Goal: Transaction & Acquisition: Purchase product/service

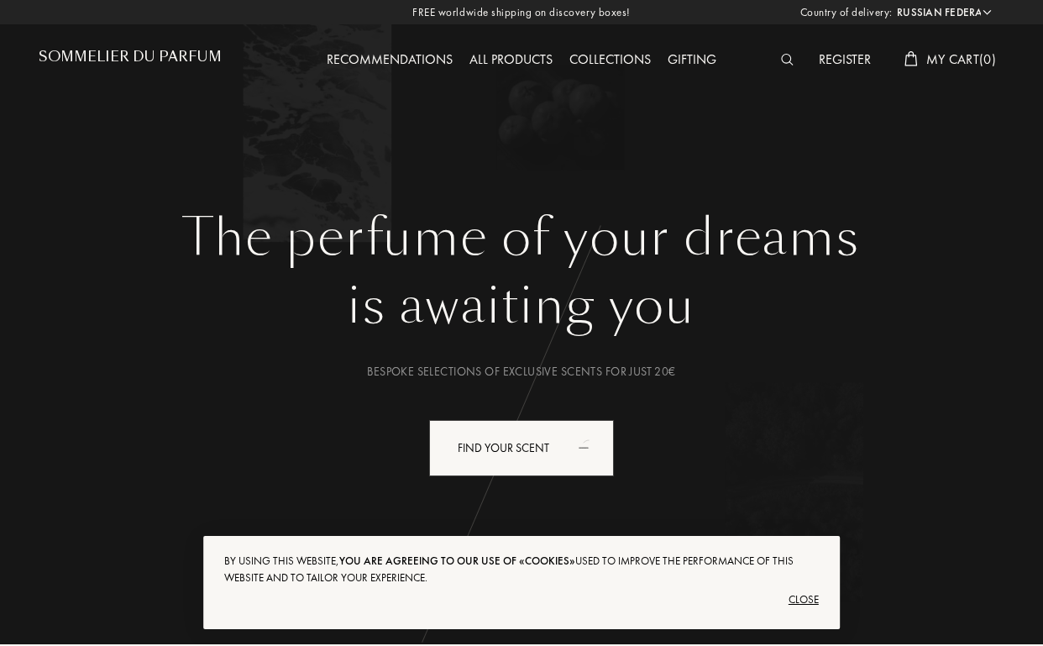
select select "RU"
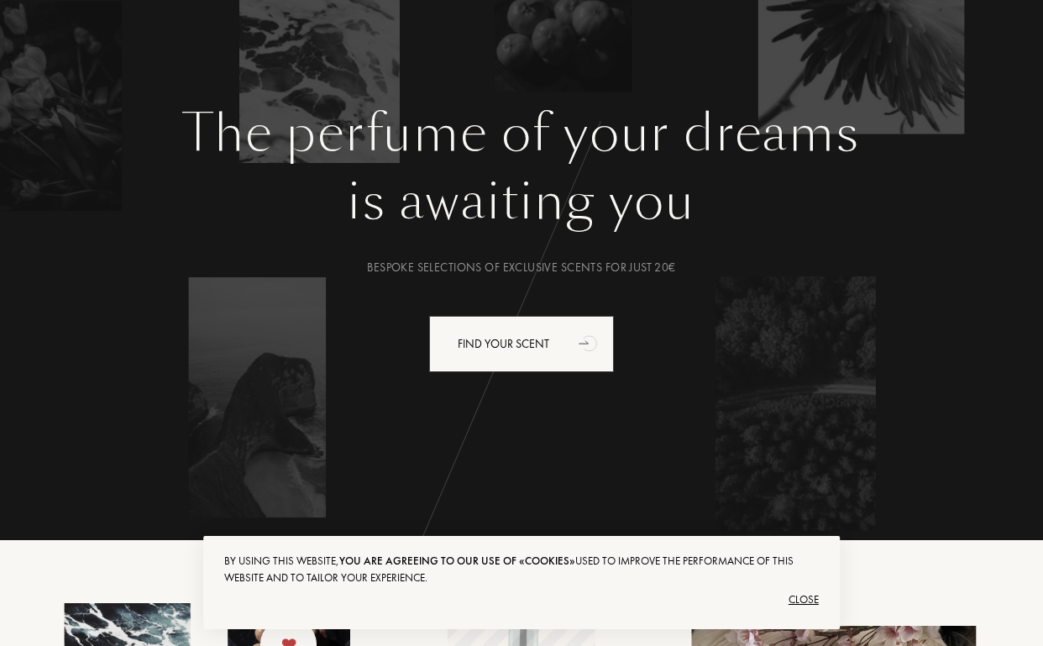
scroll to position [152, 0]
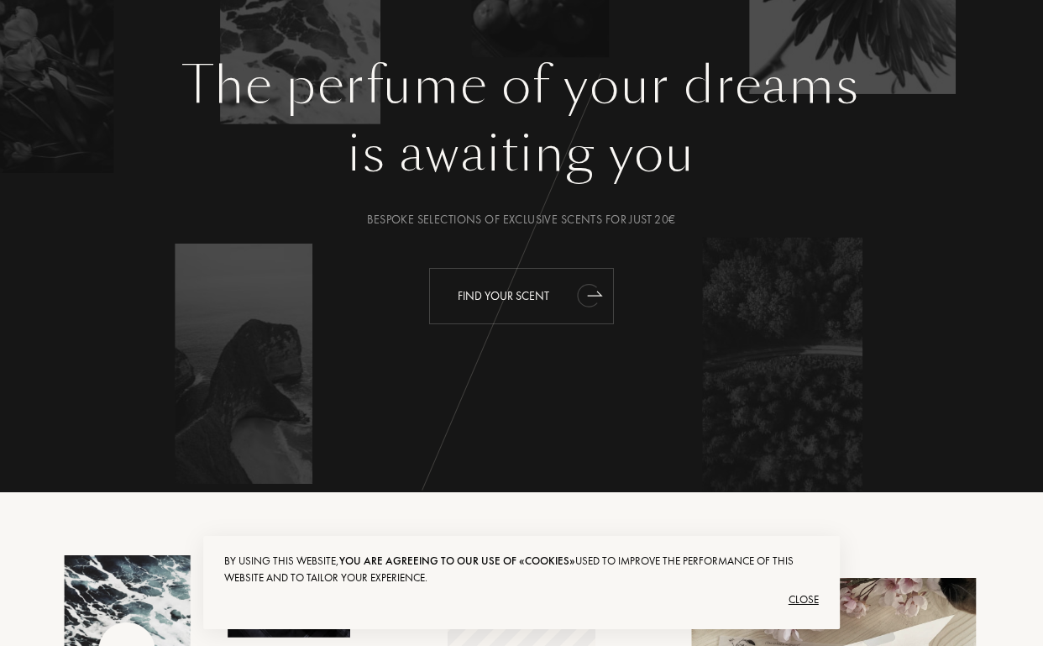
click at [471, 285] on div "Find your scent" at bounding box center [521, 296] width 185 height 56
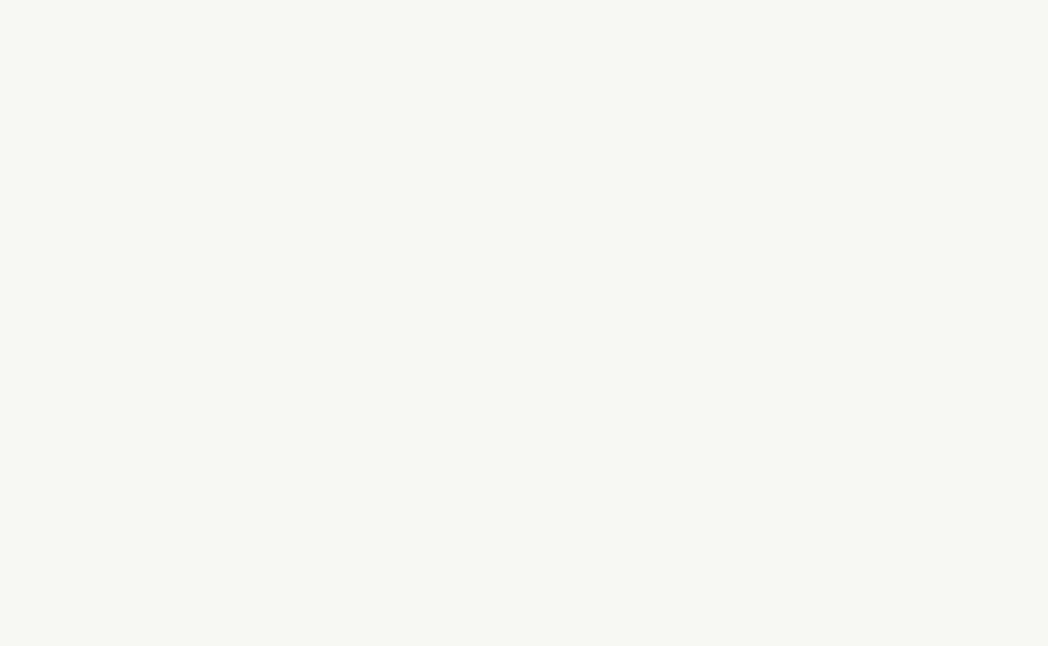
click at [454, 496] on div "L e t ’ s g e t t o k n o w y o u b e t t e r , Y o u r t a s t e s a n d y o u…" at bounding box center [524, 323] width 1048 height 646
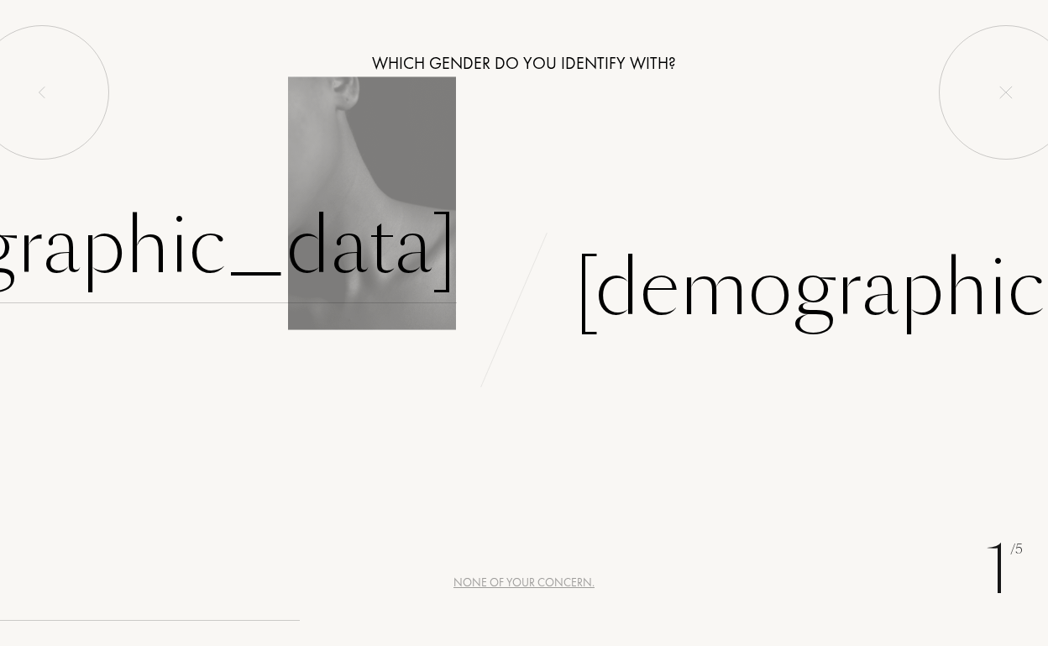
click at [259, 230] on div "Female" at bounding box center [106, 246] width 701 height 113
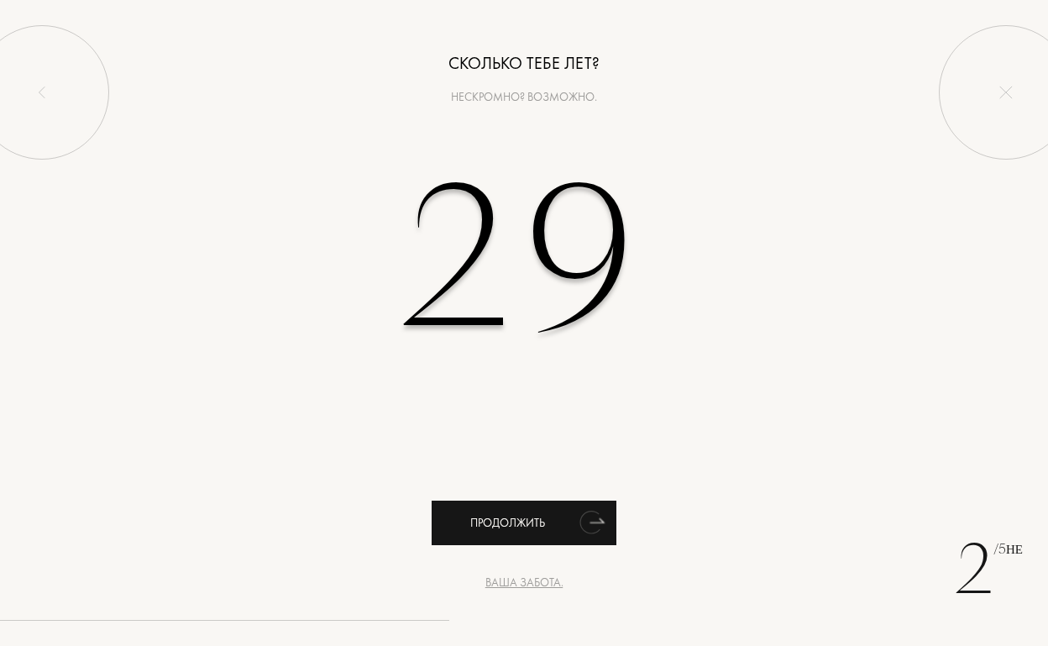
type input "29"
click at [575, 512] on icon "Анимация" at bounding box center [592, 522] width 34 height 34
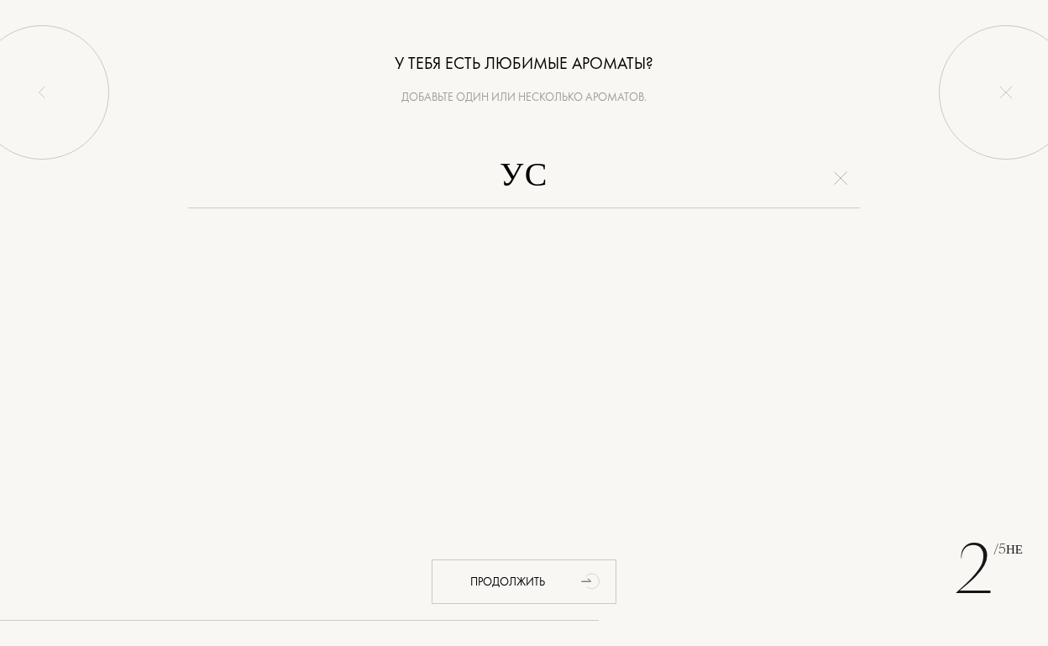
type input "У"
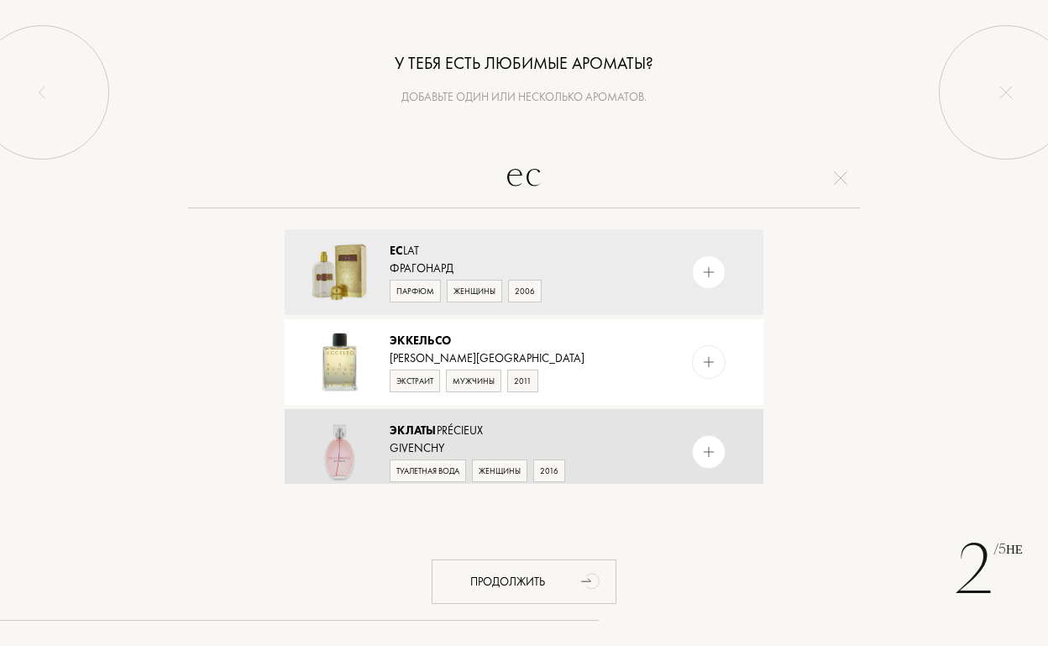
type input "e"
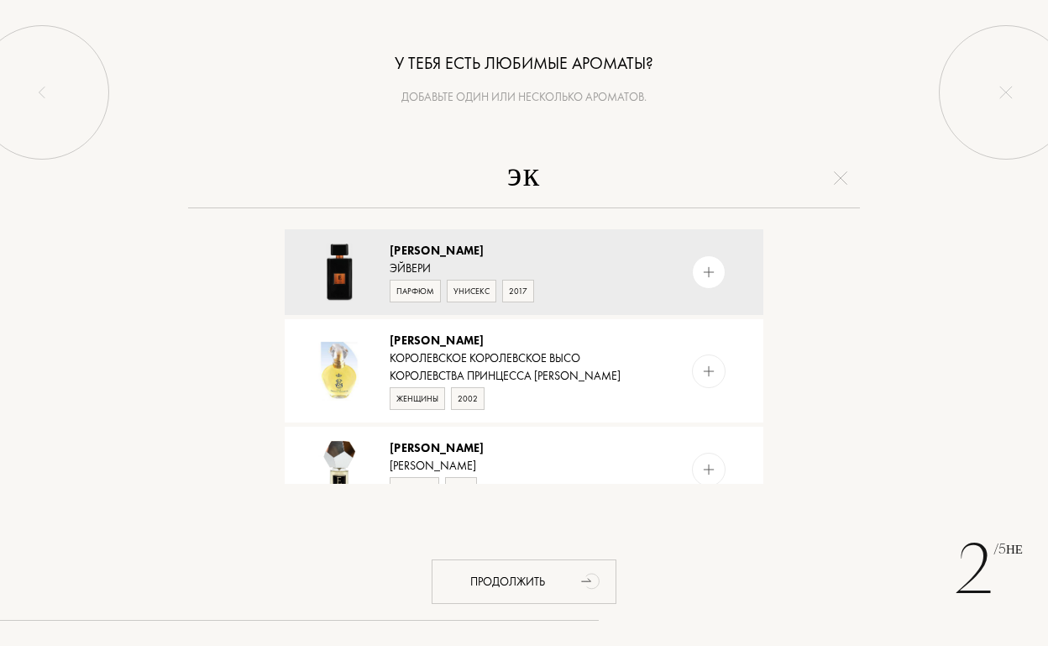
type input "э"
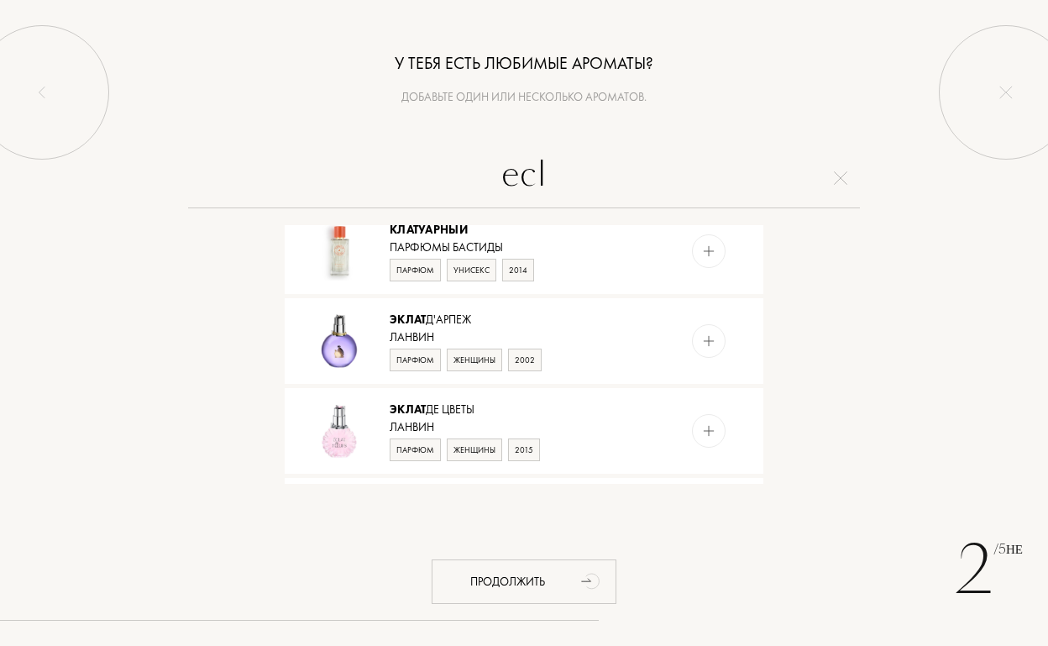
scroll to position [299, 0]
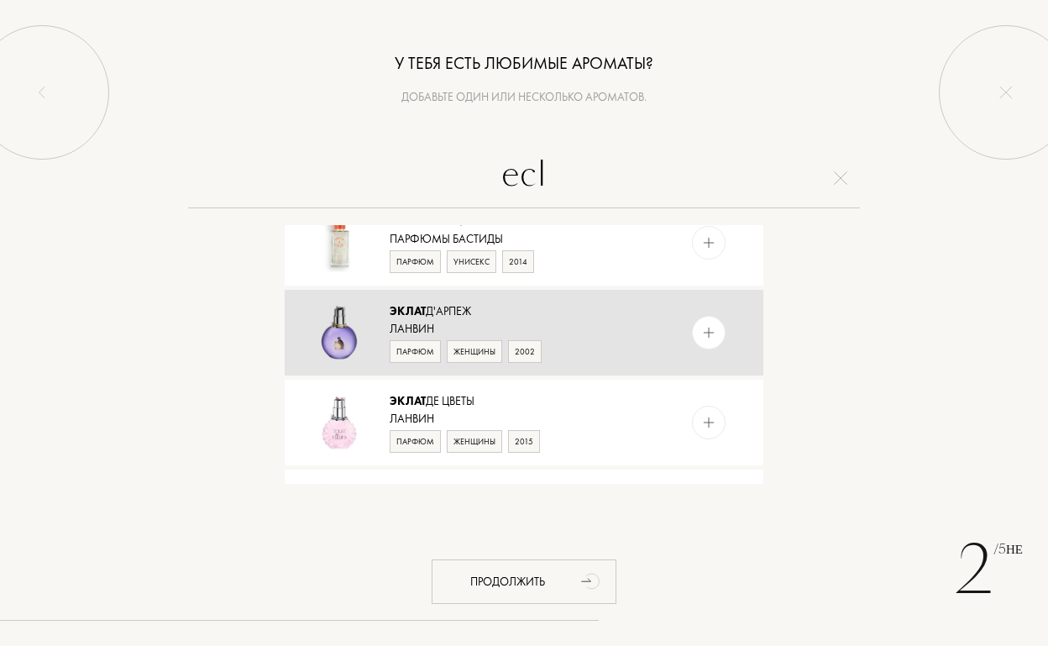
type input "ecl"
click at [707, 323] on div at bounding box center [709, 333] width 34 height 34
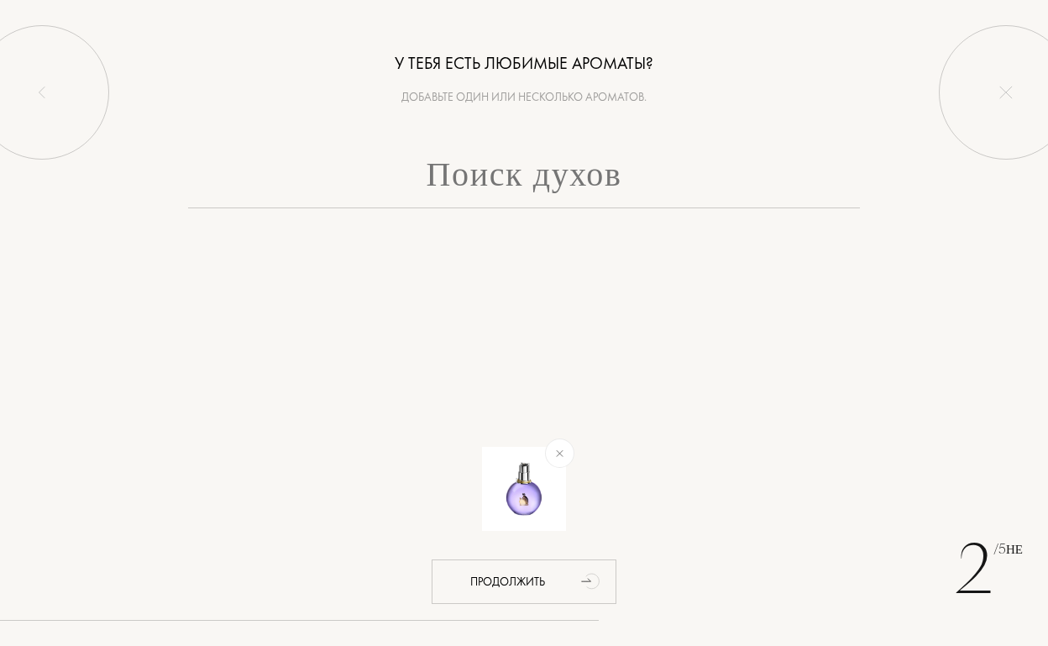
scroll to position [0, 0]
click at [564, 172] on input "text" at bounding box center [524, 178] width 672 height 60
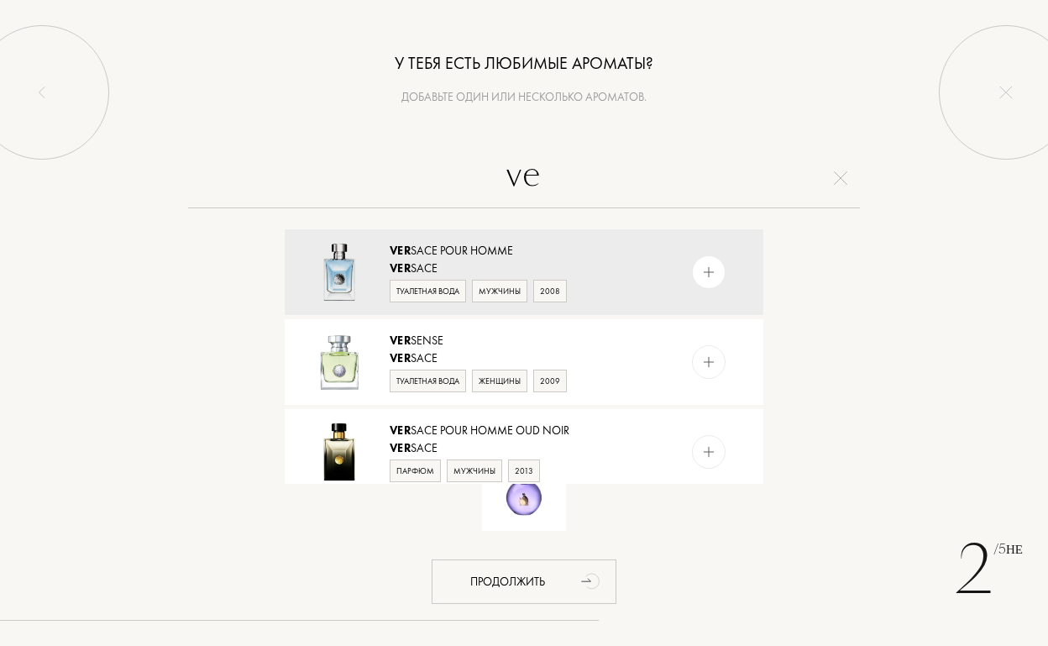
type input "v"
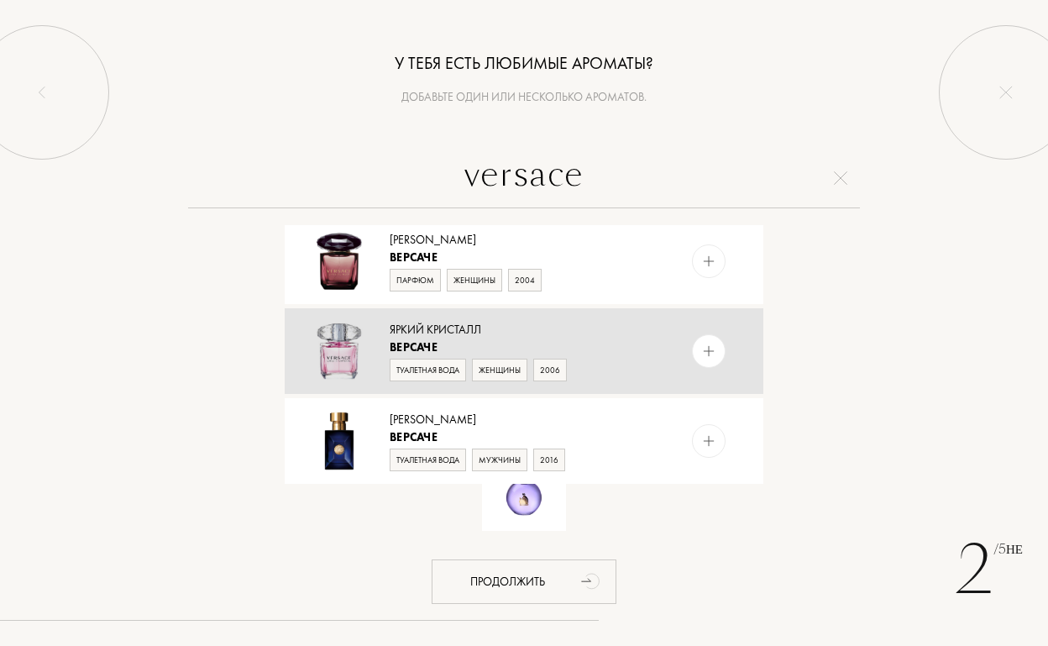
type input "versace"
click at [712, 347] on img at bounding box center [709, 352] width 16 height 16
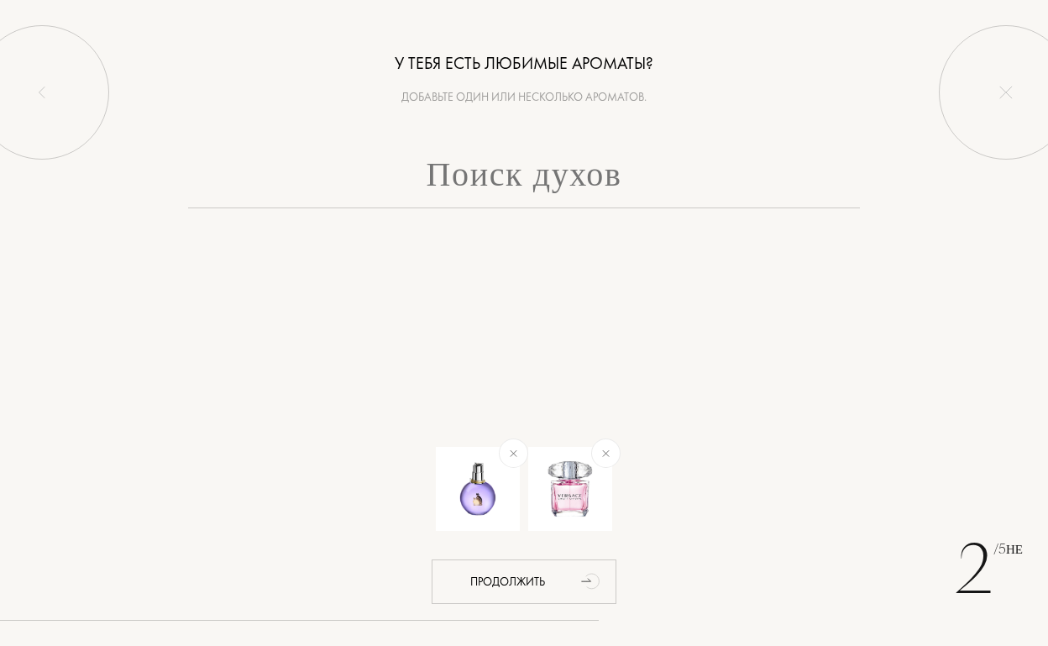
click at [544, 186] on input "text" at bounding box center [524, 178] width 672 height 60
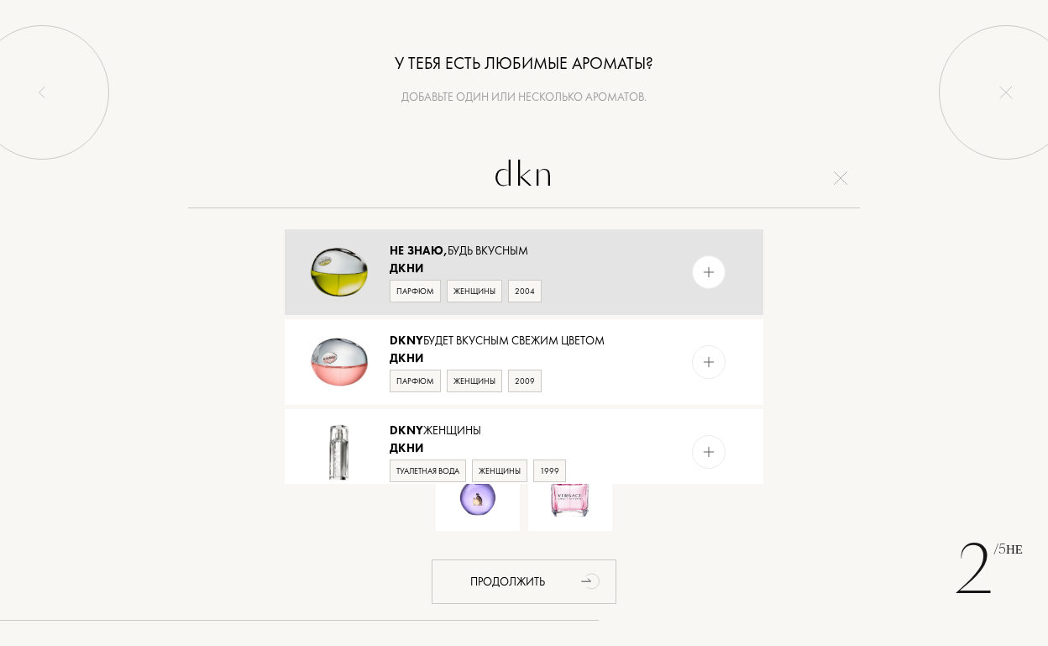
type input "dkn"
click at [707, 269] on img at bounding box center [709, 273] width 16 height 16
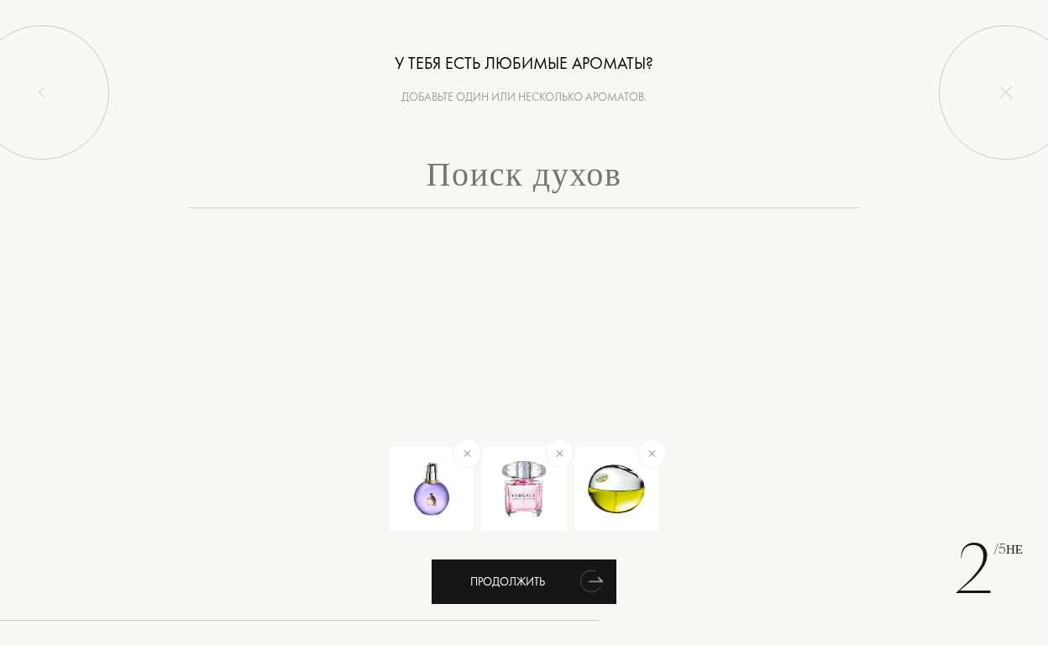
click at [579, 574] on icon "Анимация" at bounding box center [592, 581] width 34 height 34
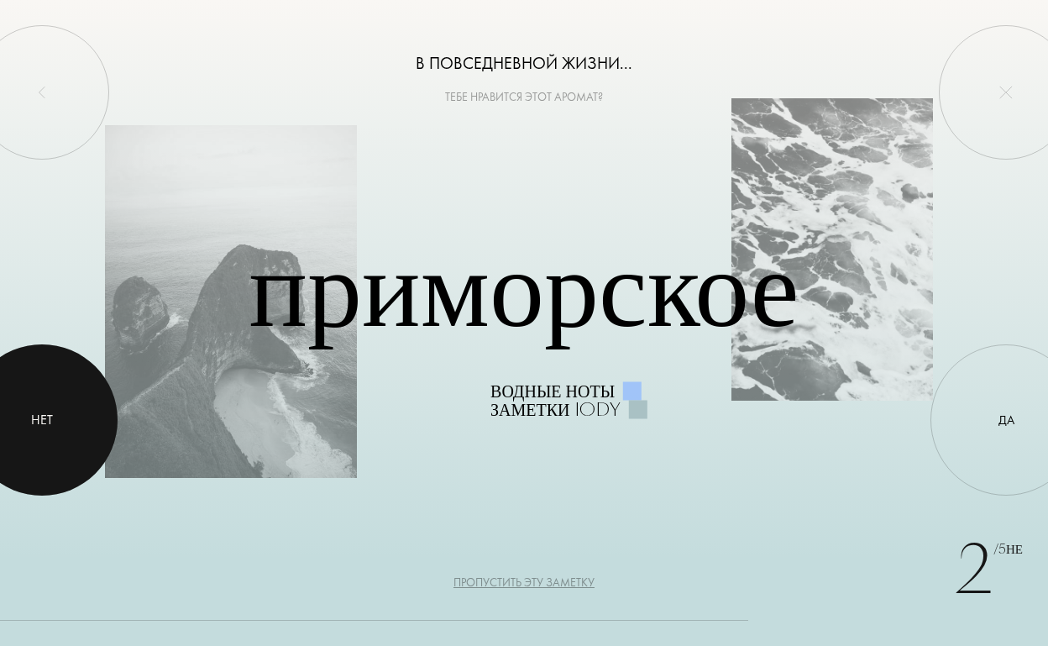
click at [32, 395] on div at bounding box center [41, 419] width 151 height 151
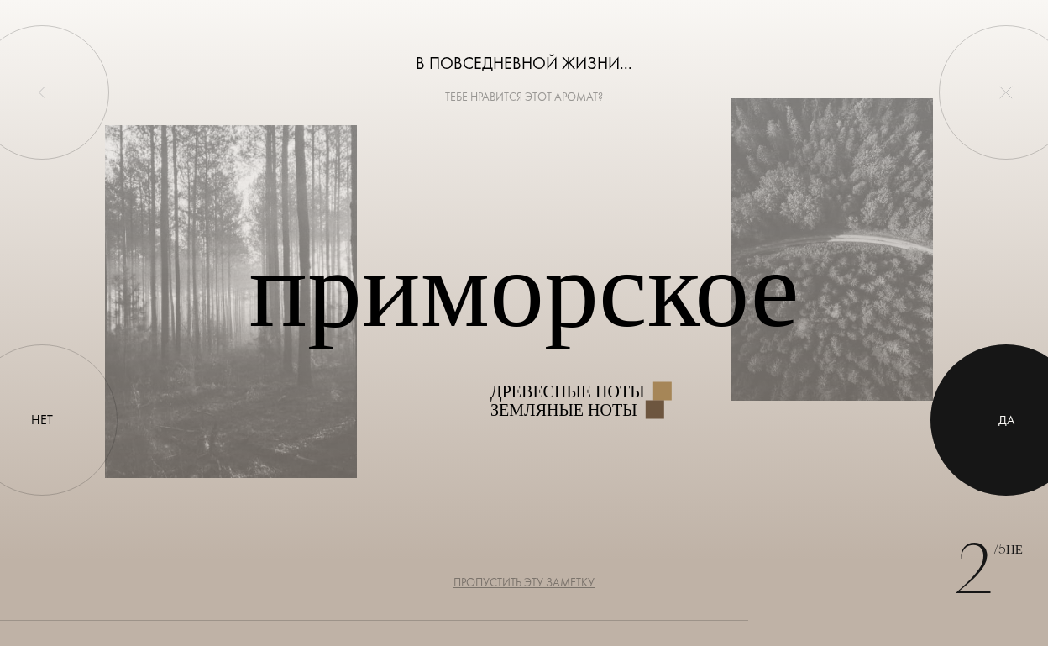
click at [1025, 451] on div at bounding box center [1006, 419] width 151 height 151
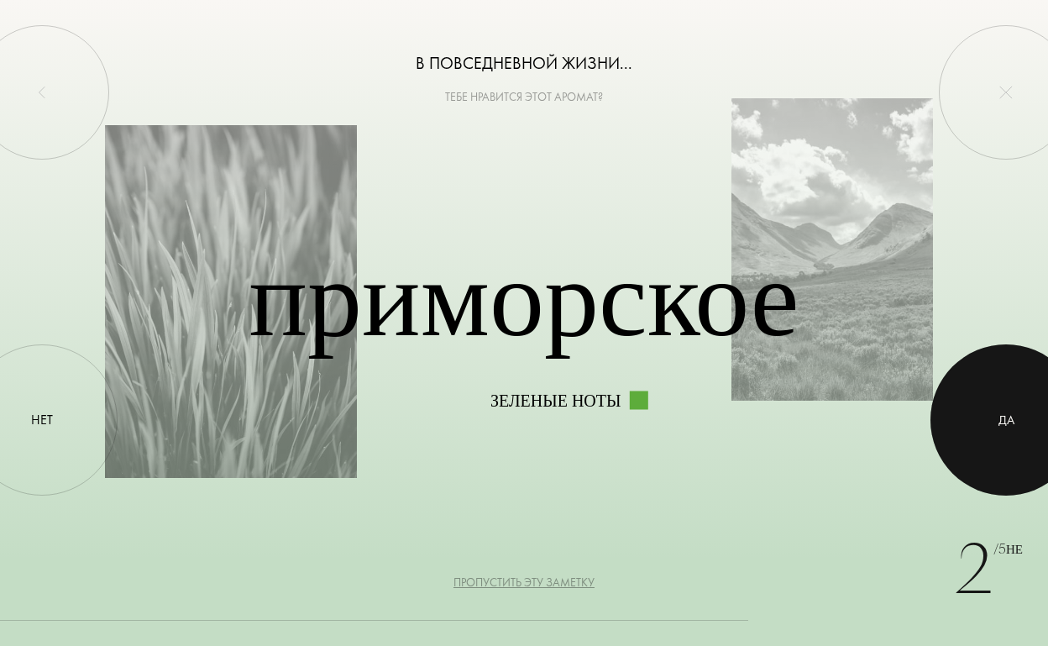
click at [990, 421] on div at bounding box center [1006, 419] width 151 height 151
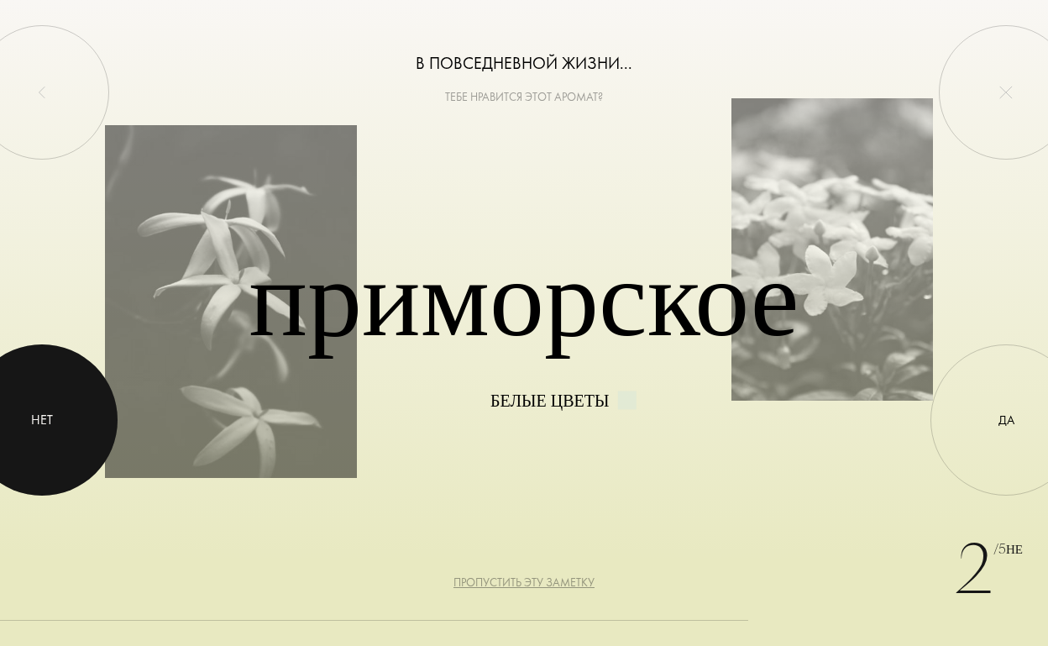
click at [53, 395] on div at bounding box center [41, 419] width 151 height 151
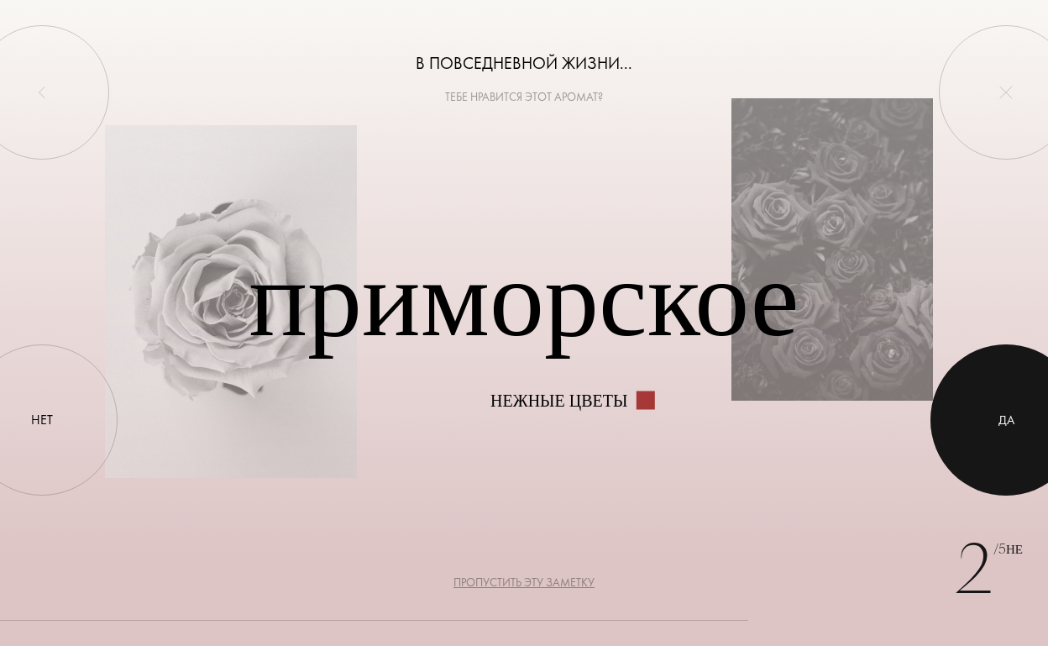
click at [952, 411] on div at bounding box center [1006, 419] width 151 height 151
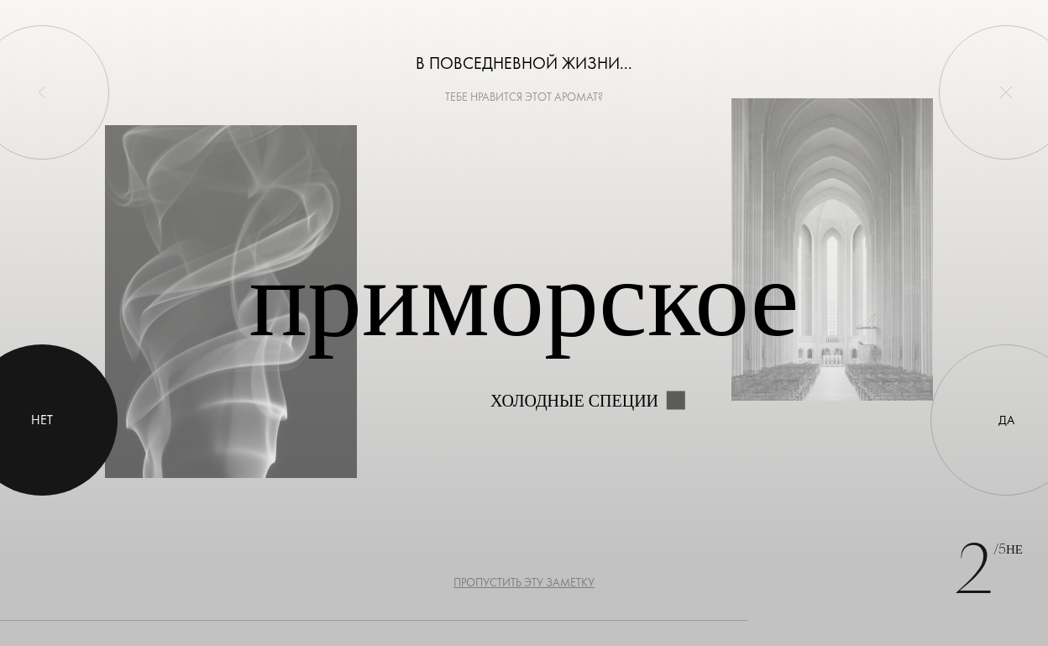
click at [37, 443] on div at bounding box center [41, 419] width 151 height 151
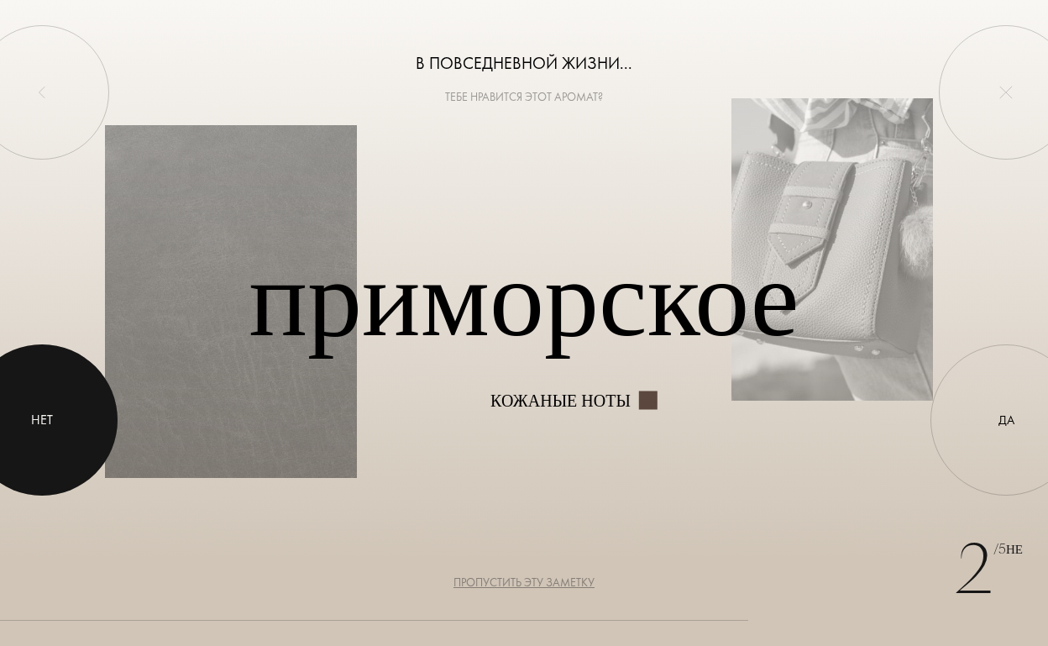
click at [48, 432] on div at bounding box center [41, 419] width 151 height 151
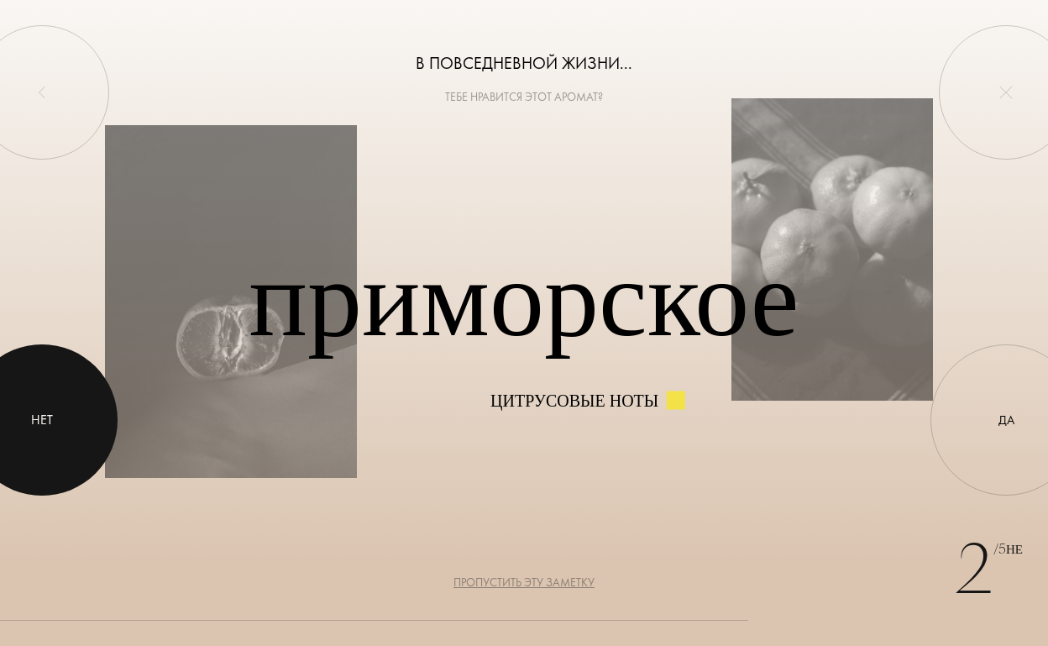
click at [48, 432] on div at bounding box center [41, 419] width 151 height 151
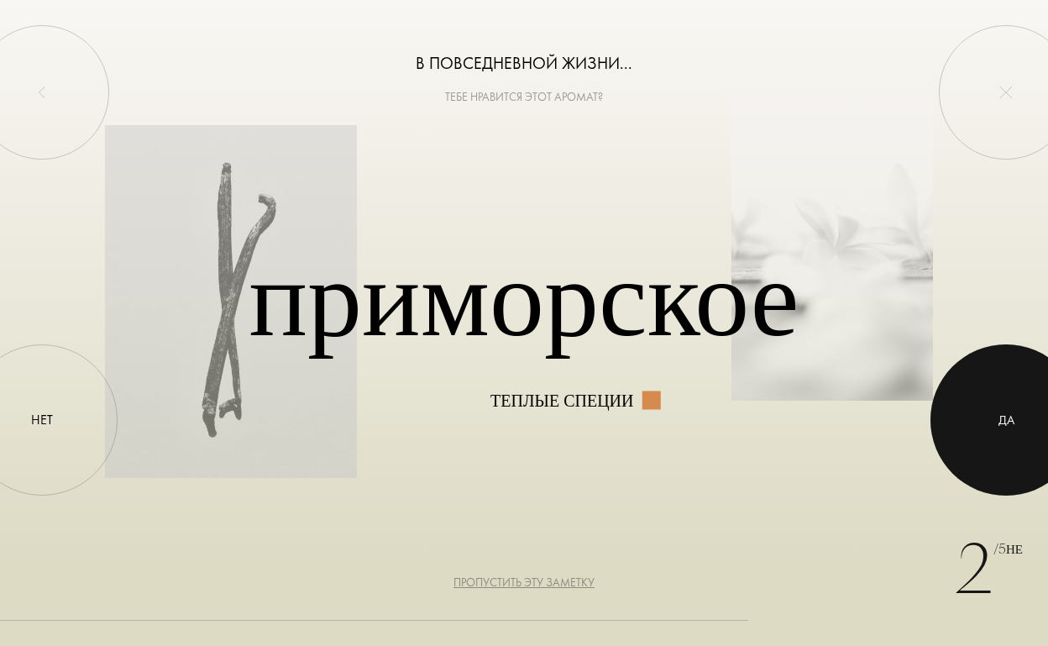
click at [1029, 375] on div at bounding box center [1006, 419] width 151 height 151
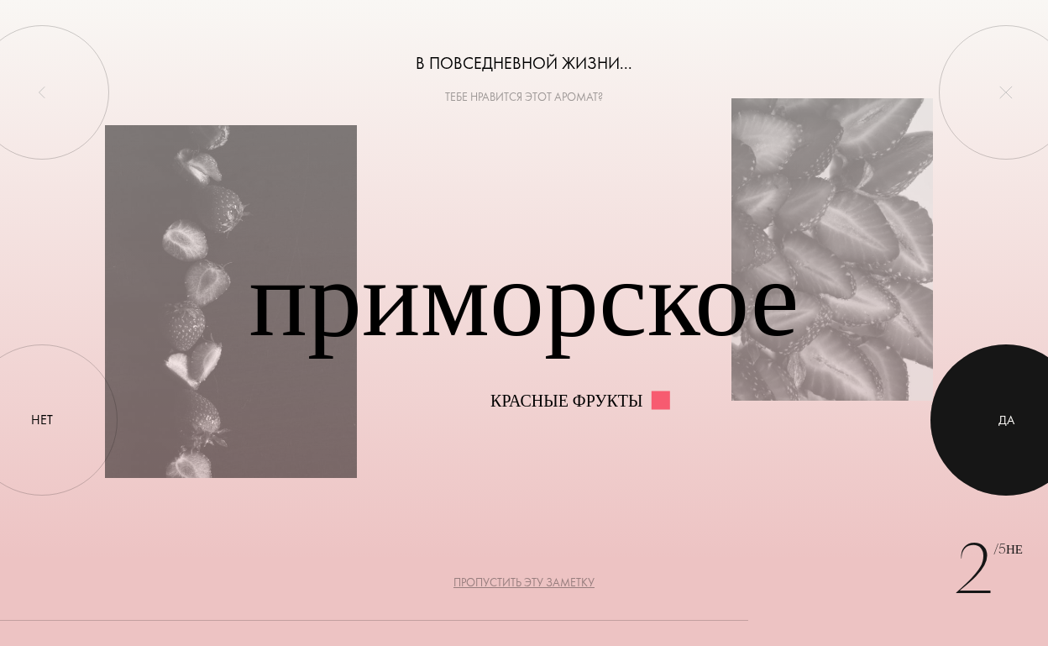
click at [1010, 406] on div at bounding box center [1006, 419] width 151 height 151
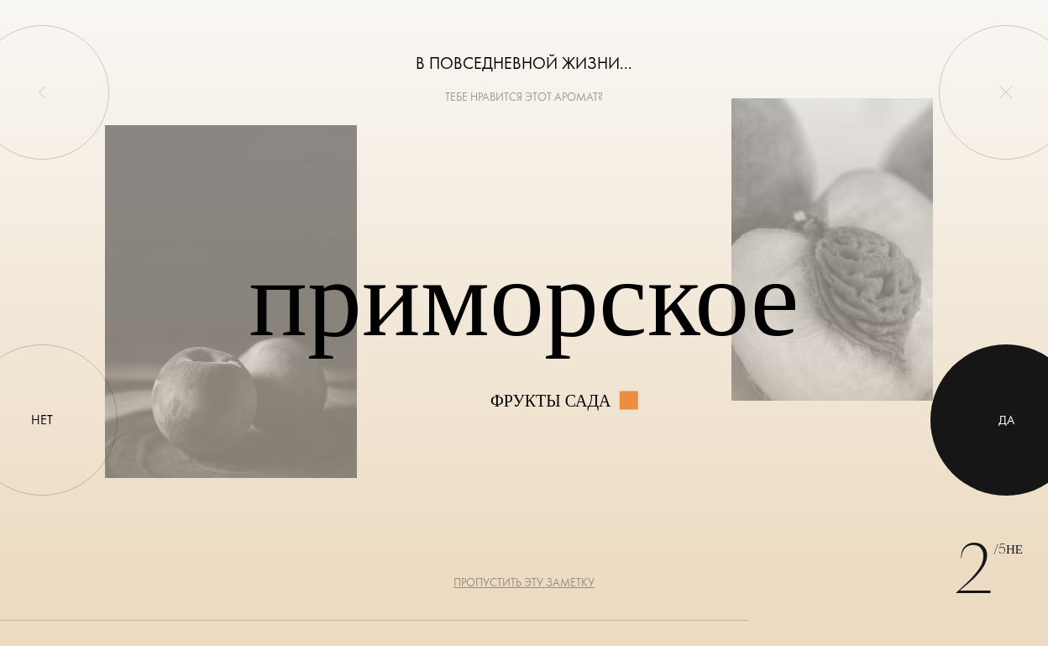
click at [1010, 406] on div at bounding box center [1006, 419] width 151 height 151
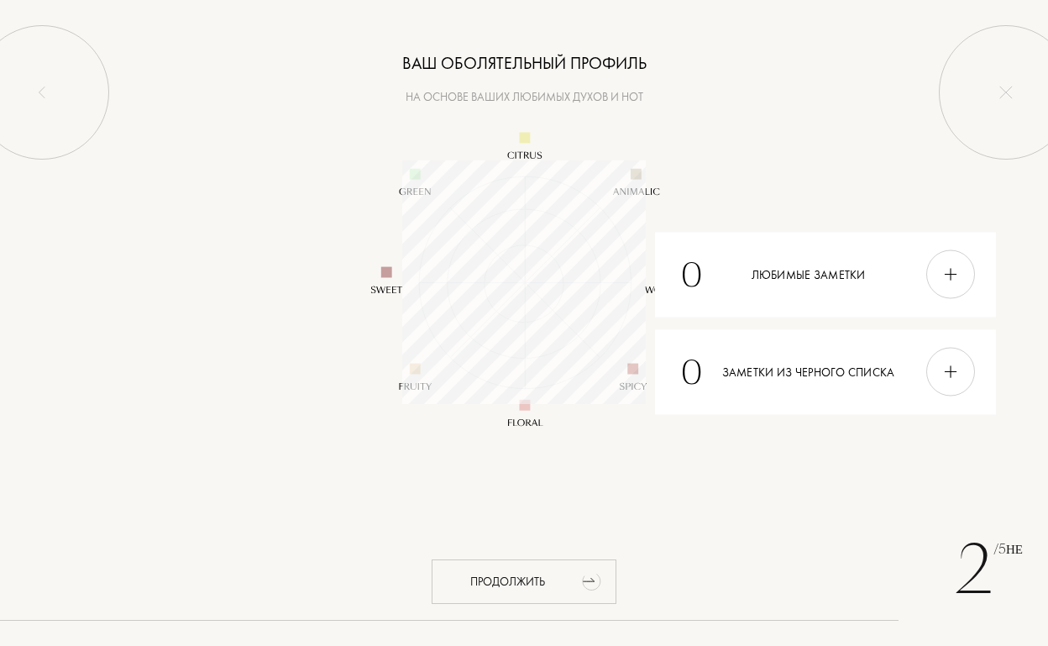
click at [542, 564] on div "Продолжить" at bounding box center [524, 581] width 185 height 45
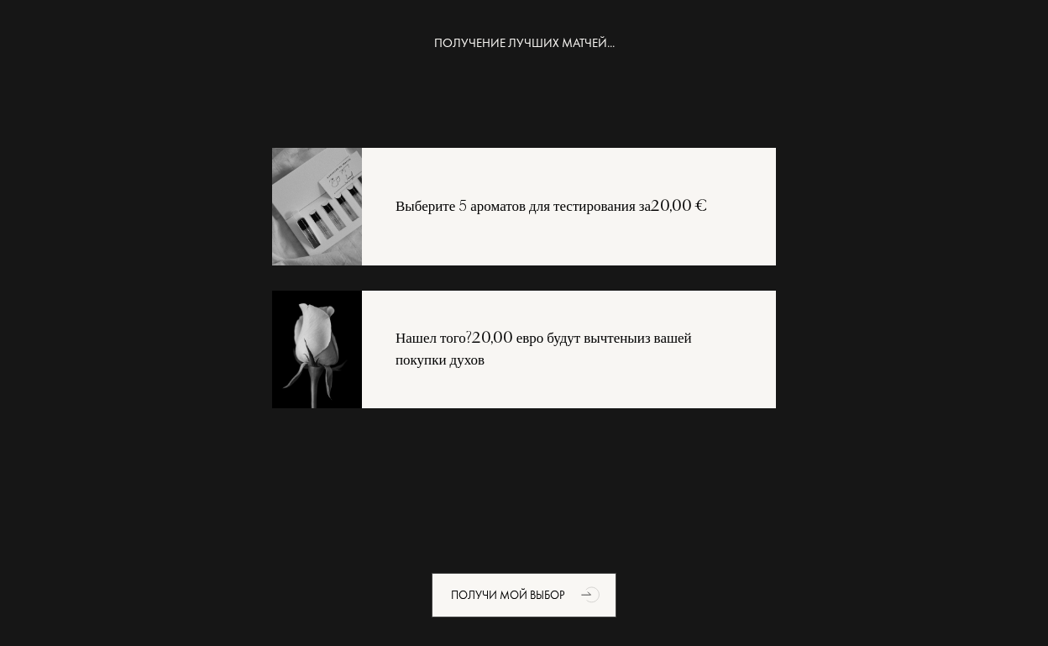
click at [577, 229] on div "Выберите 5 ароматов для тестирования за 20,00 €" at bounding box center [524, 207] width 504 height 118
click at [561, 327] on div "Нашел того? 20,00 евро будут вычтены из вашей покупки духов" at bounding box center [524, 350] width 504 height 118
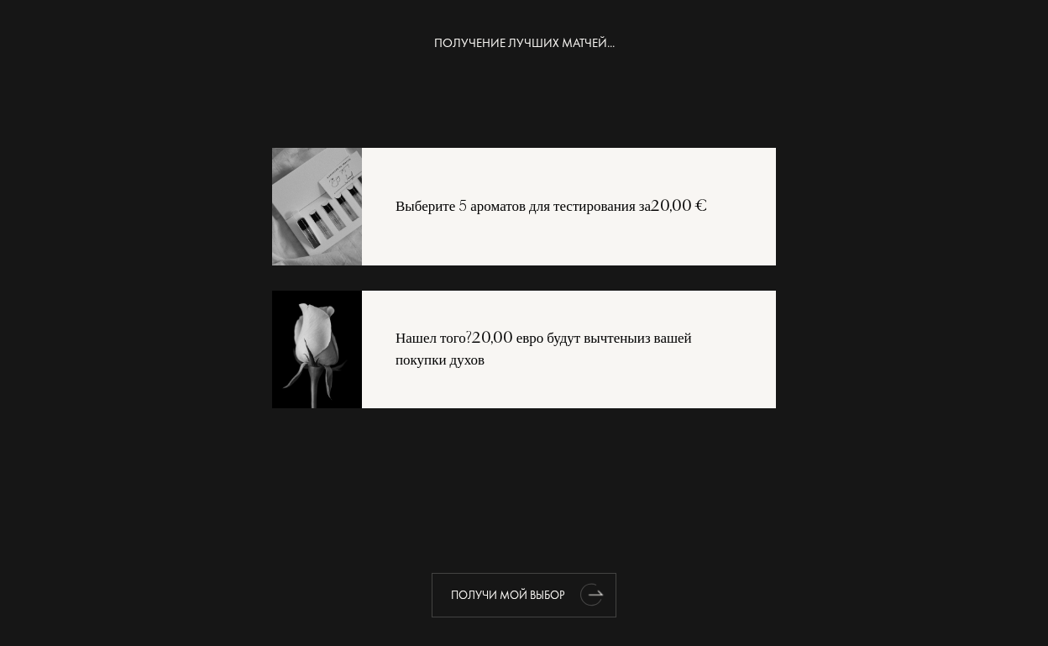
click at [538, 597] on div "ПОЛУЧИ МОЙ ВЫБОР" at bounding box center [524, 595] width 185 height 45
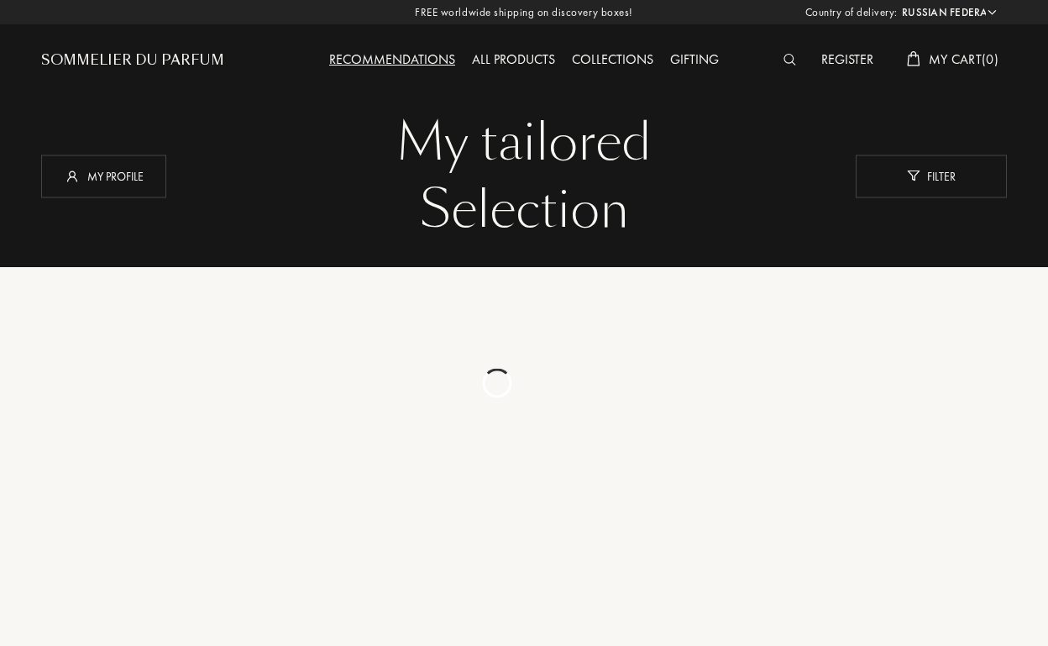
select select "RU"
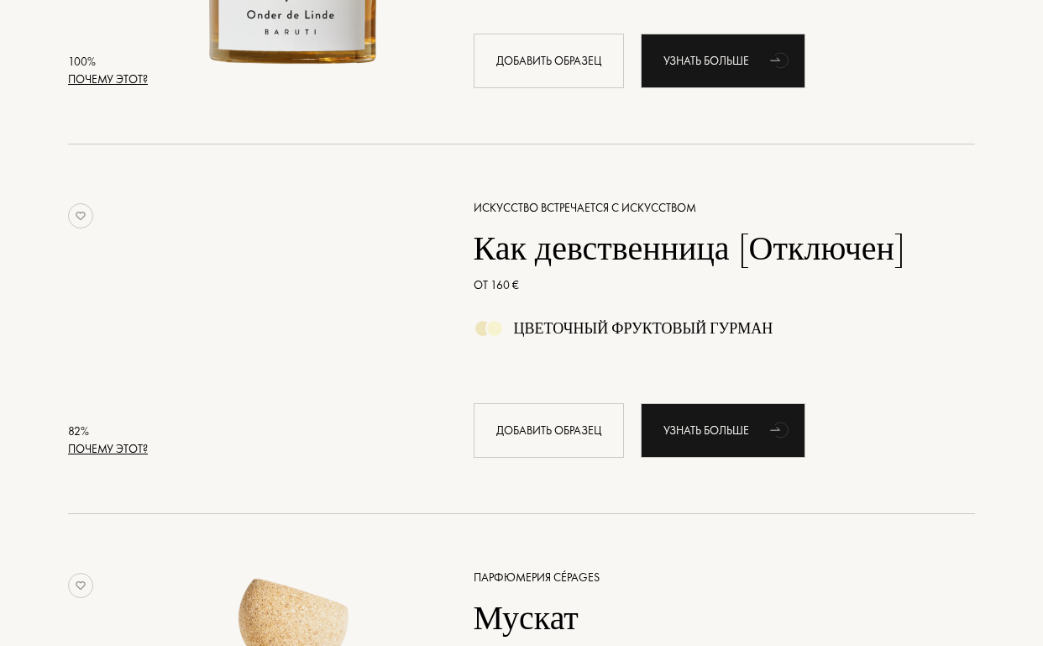
scroll to position [491, 0]
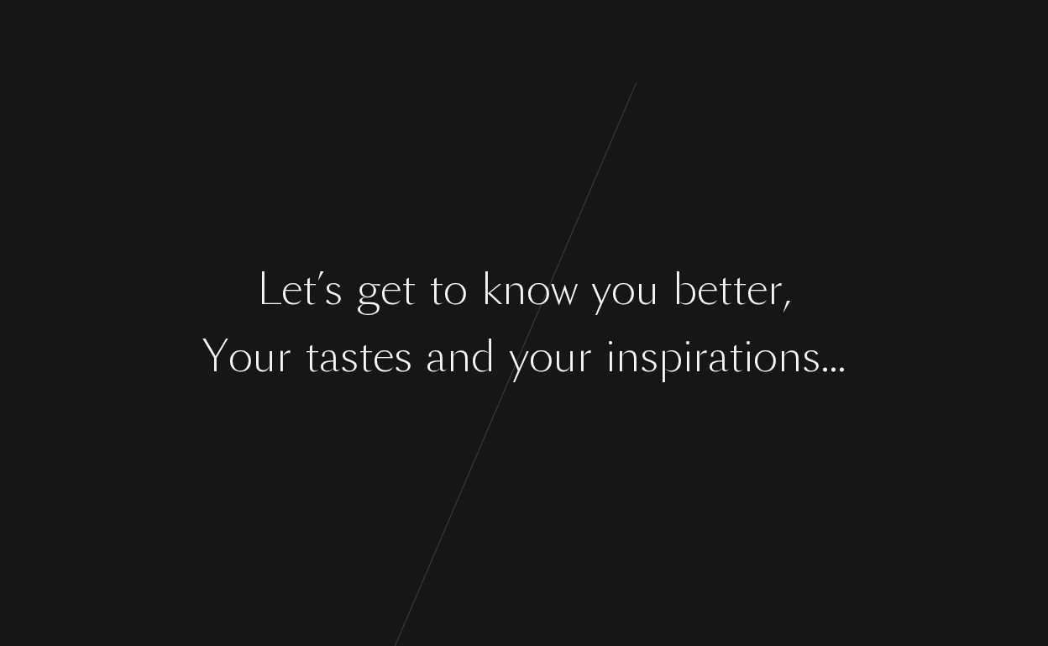
click at [288, 324] on div "L e t ’ s g e t t o k n o w y o u b e t t e r , Y o u r t a s t e s a n d y o u…" at bounding box center [524, 323] width 1048 height 646
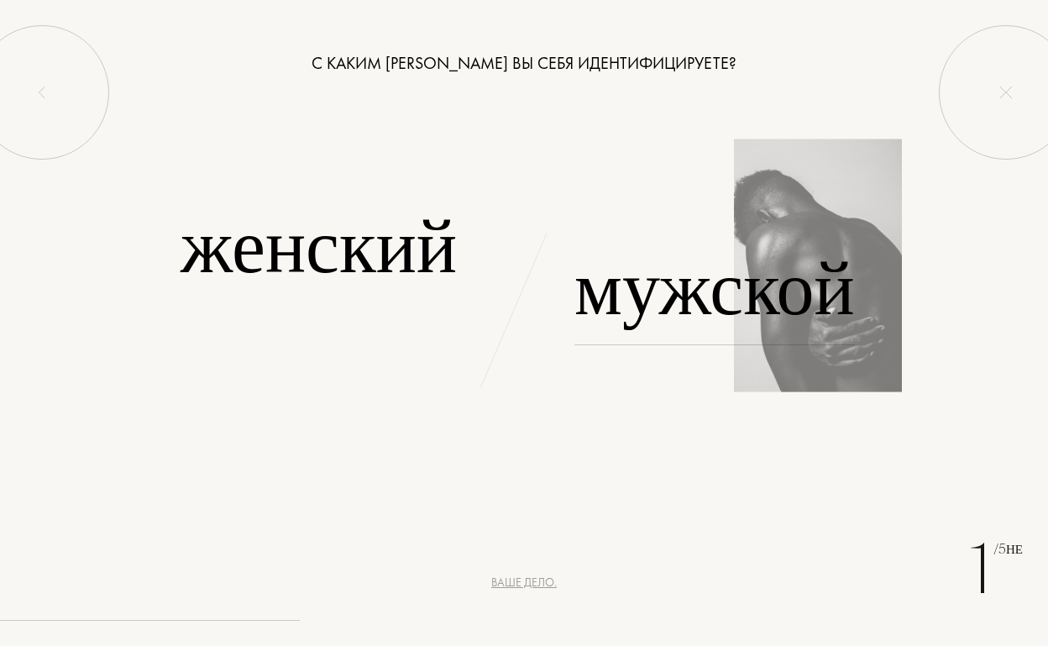
click at [738, 284] on div "Мужской" at bounding box center [715, 288] width 281 height 113
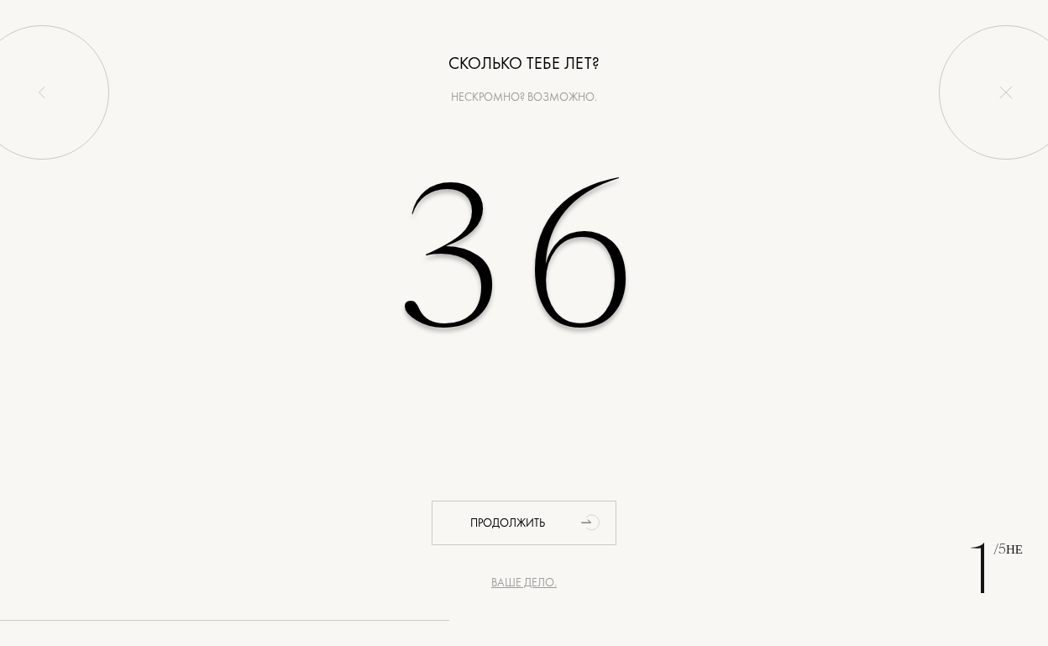
type input "36"
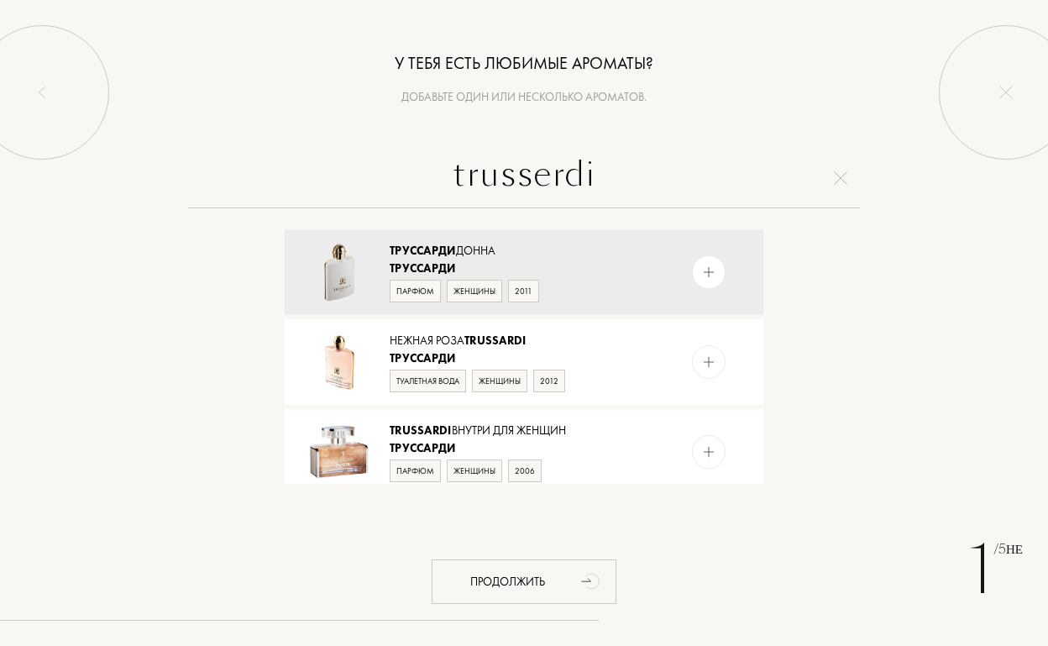
click at [549, 178] on input "trusserdi" at bounding box center [524, 178] width 672 height 60
type input "trussardi"
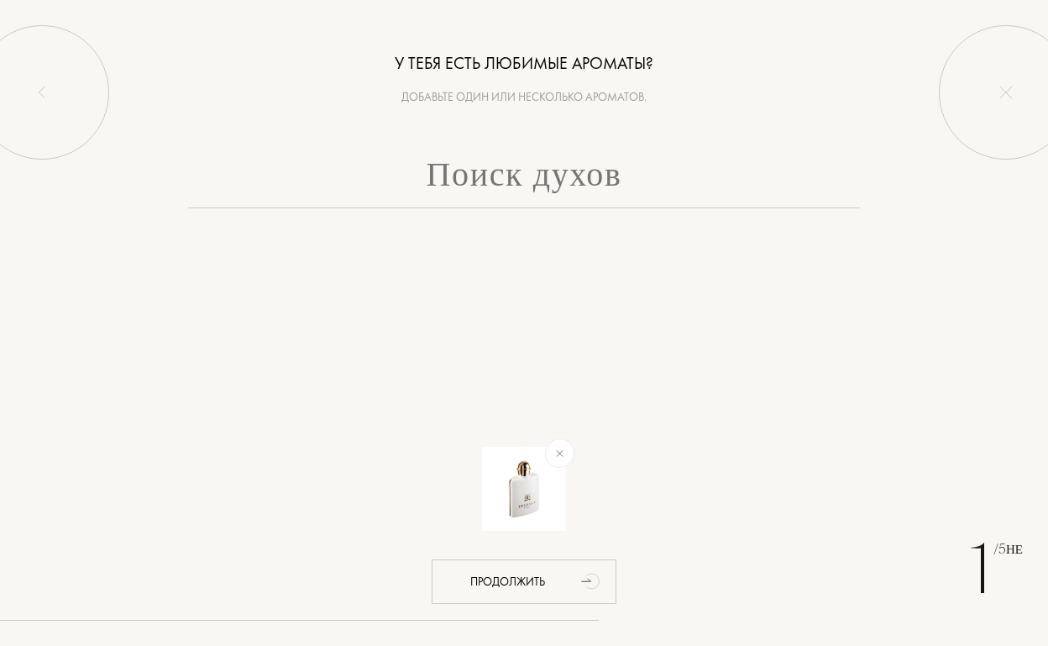
click at [574, 444] on div at bounding box center [524, 491] width 786 height 118
click at [564, 451] on img at bounding box center [559, 453] width 19 height 19
click at [559, 167] on input "text" at bounding box center [524, 178] width 672 height 60
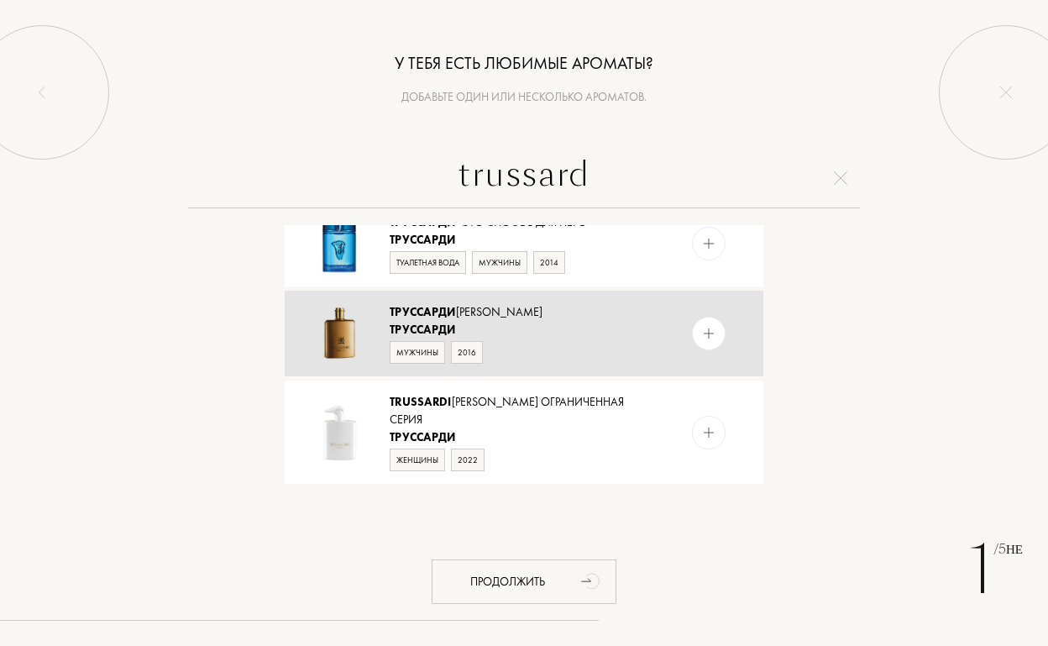
scroll to position [1539, 0]
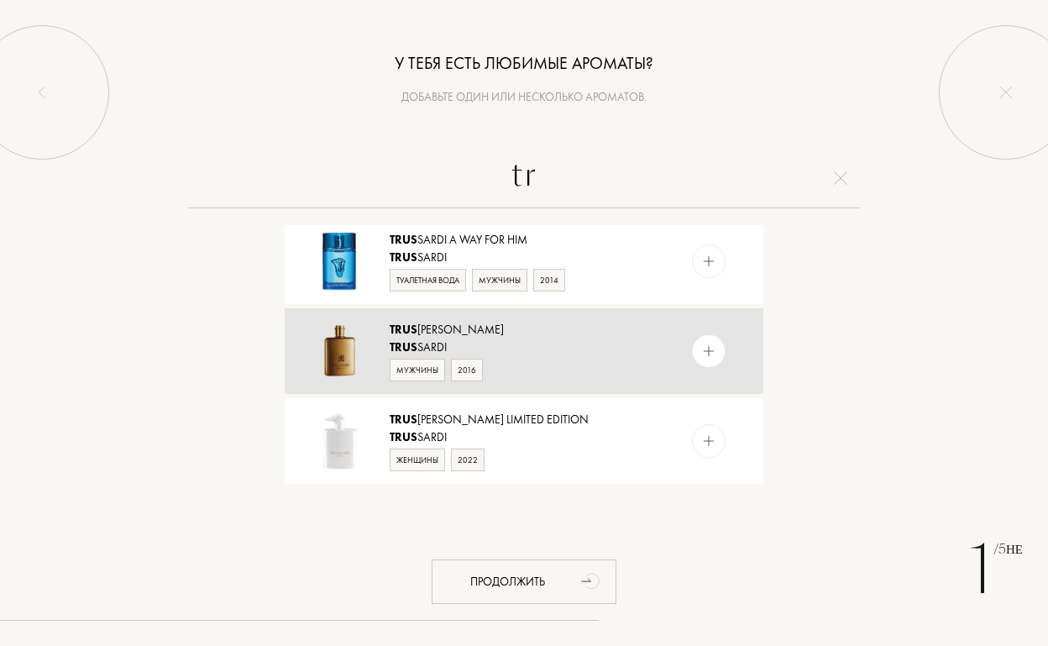
type input "t"
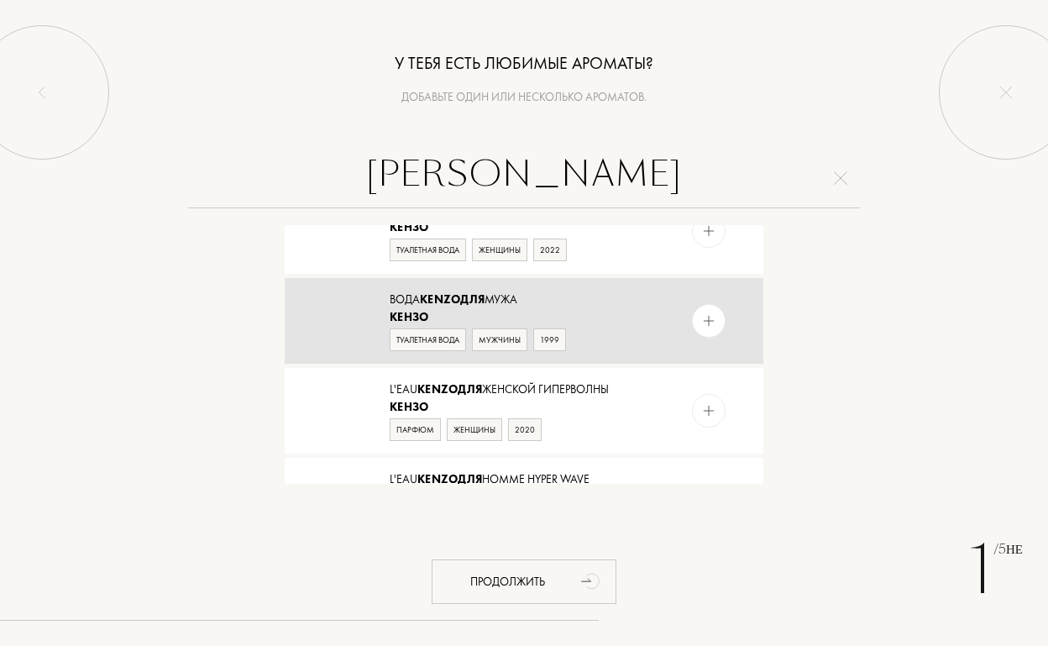
scroll to position [310, 0]
type input "kenzo po"
click at [707, 317] on img at bounding box center [709, 322] width 16 height 16
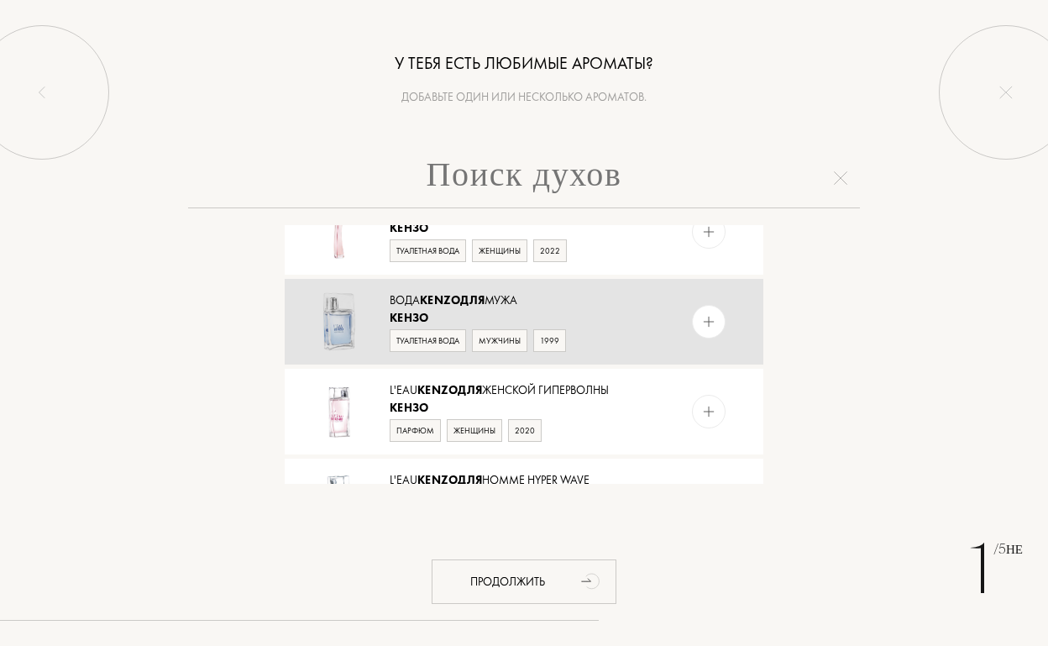
scroll to position [0, 0]
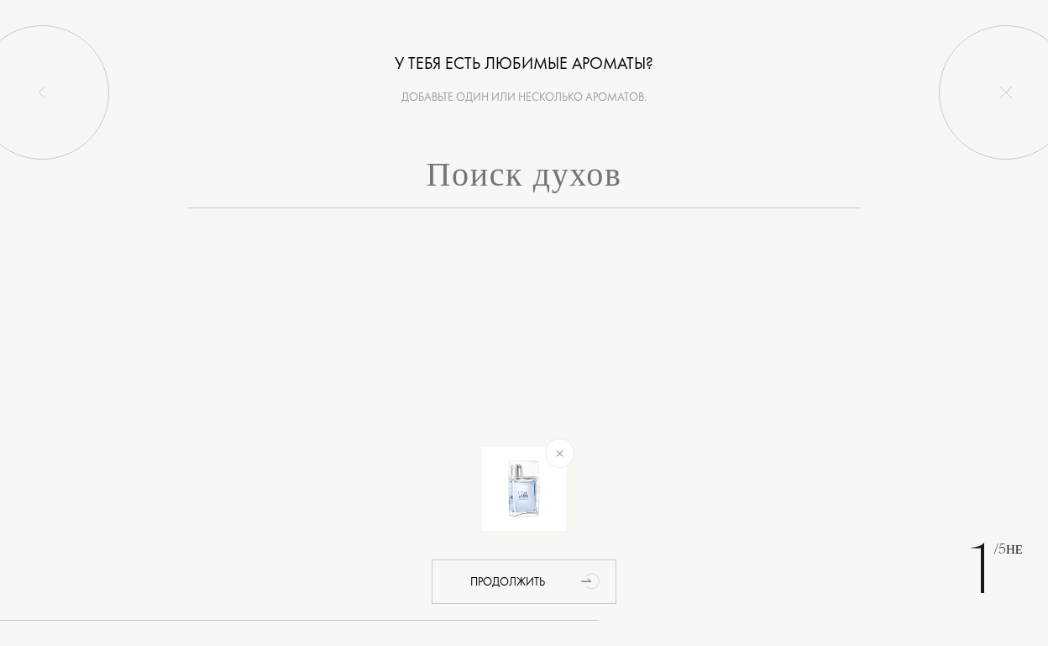
click at [498, 169] on input "text" at bounding box center [524, 178] width 672 height 60
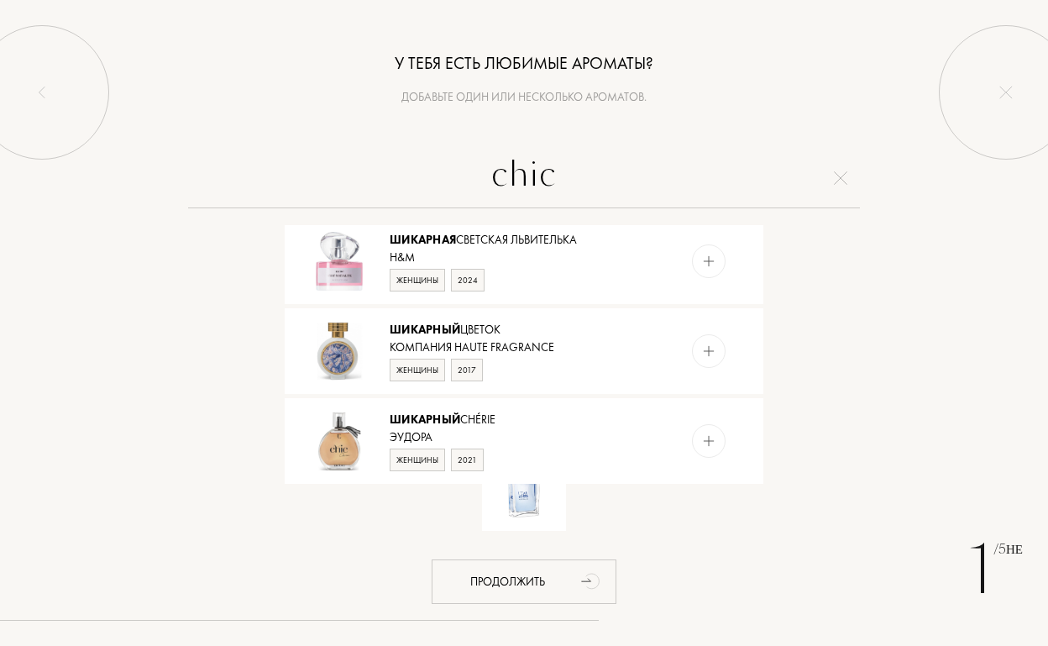
scroll to position [1539, 0]
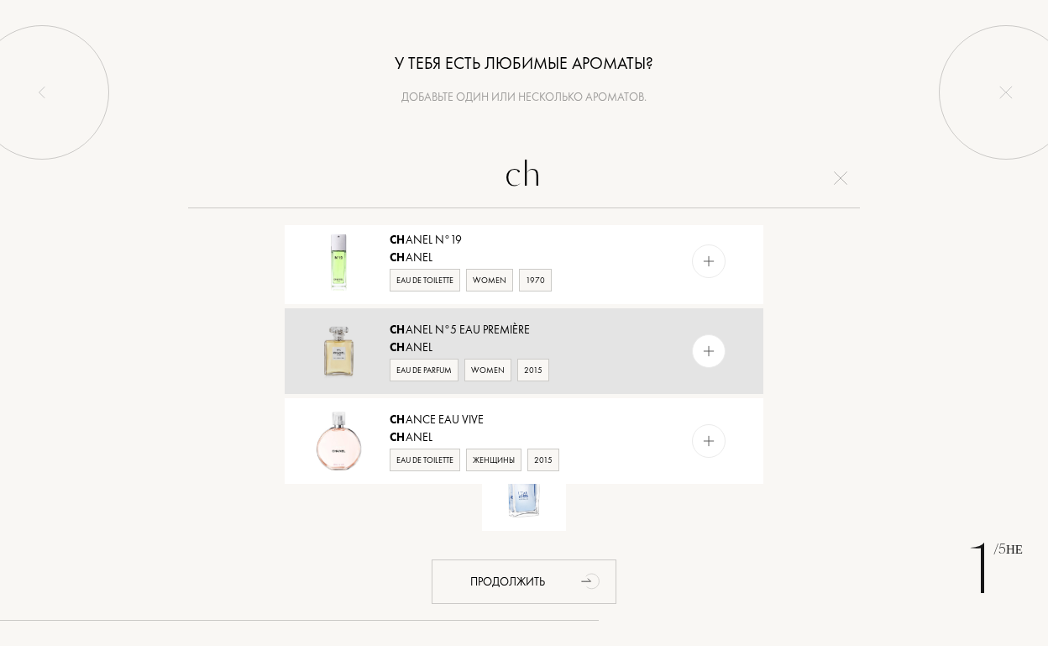
type input "c"
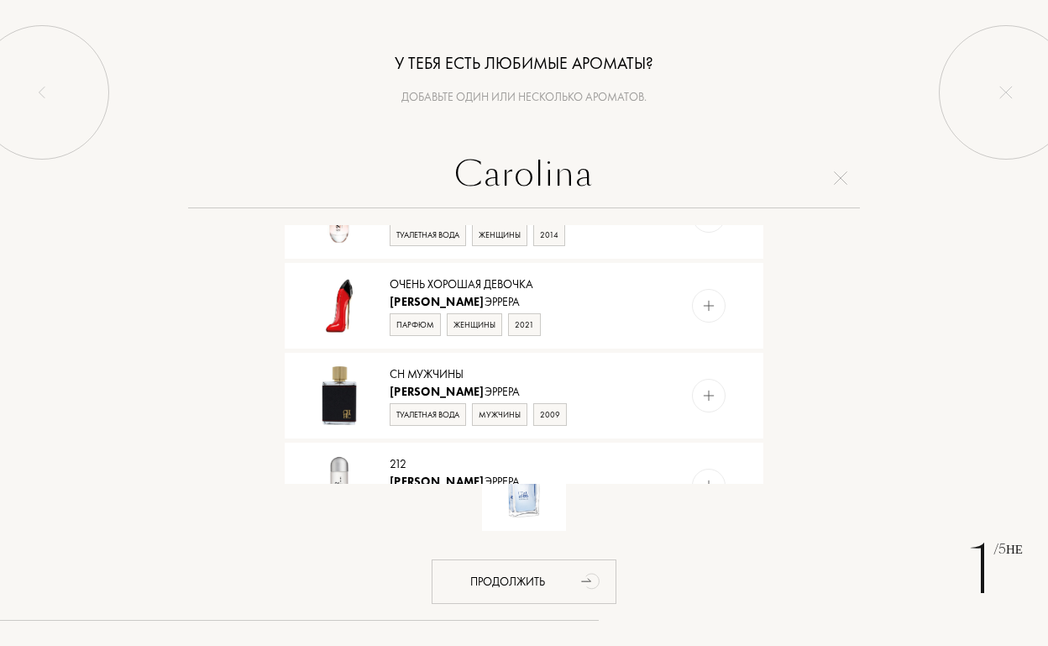
scroll to position [957, 0]
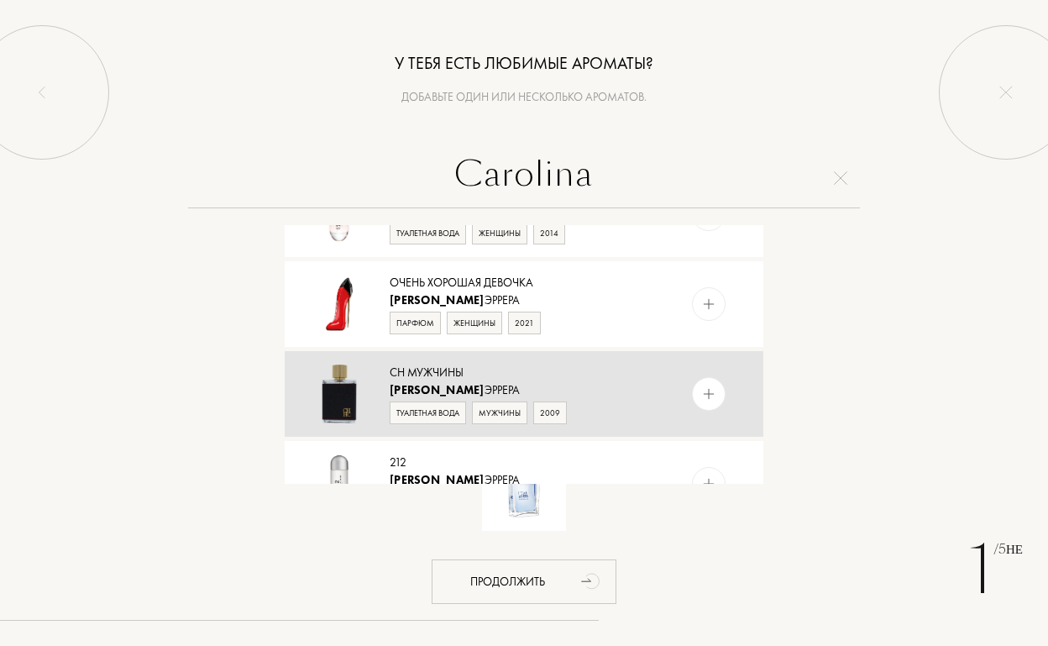
type input "Carolina"
click at [713, 394] on img at bounding box center [709, 394] width 16 height 16
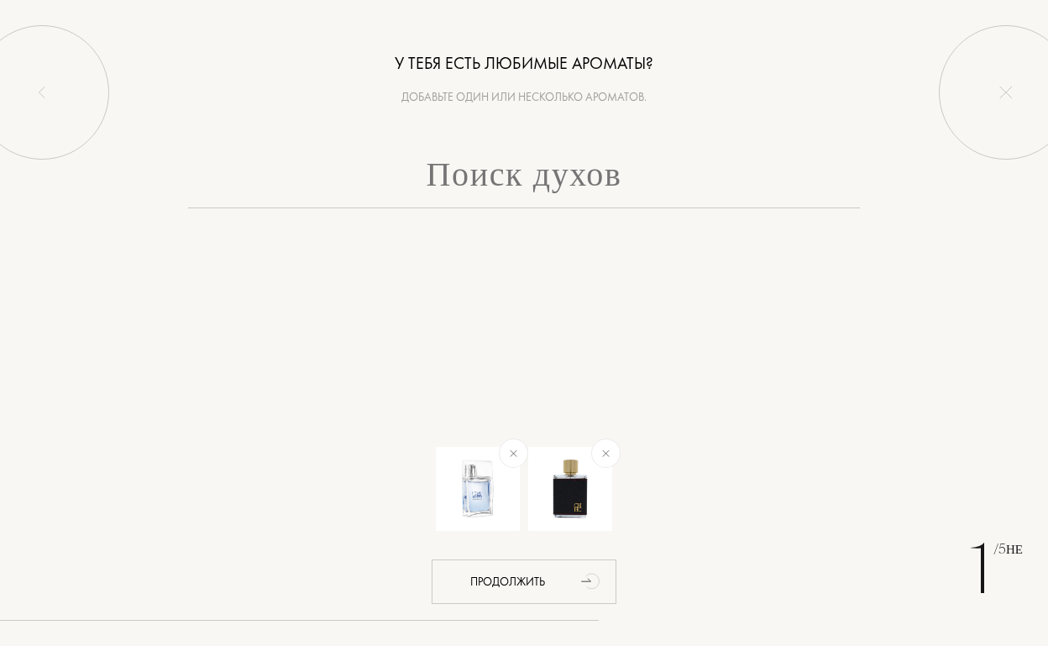
scroll to position [0, 0]
click at [553, 165] on input "text" at bounding box center [524, 178] width 672 height 60
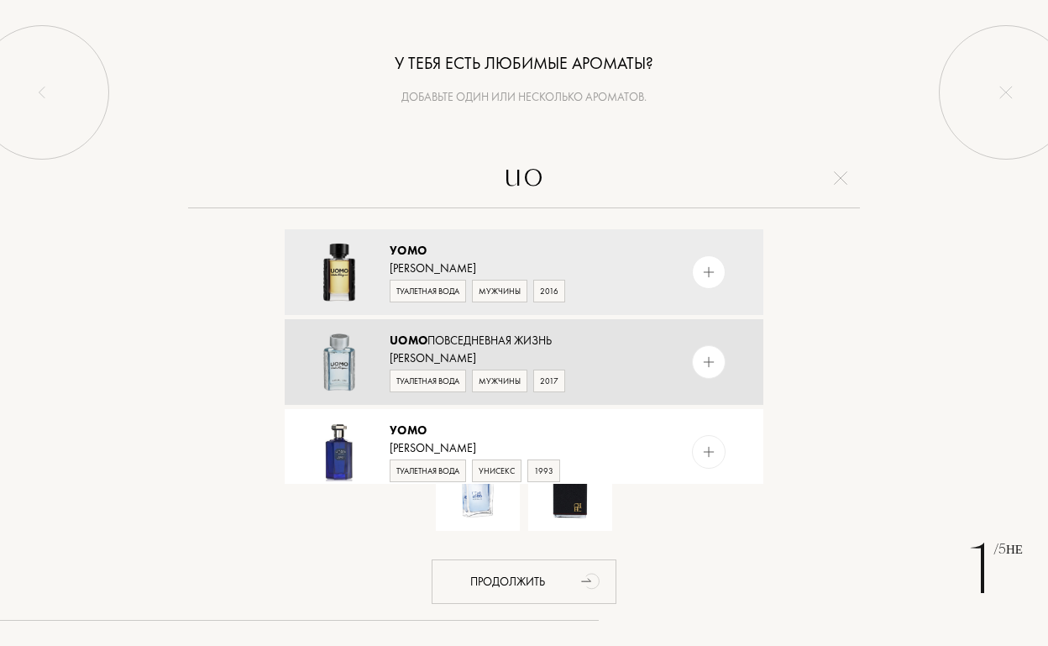
type input "uo"
click at [724, 352] on div at bounding box center [743, 362] width 42 height 86
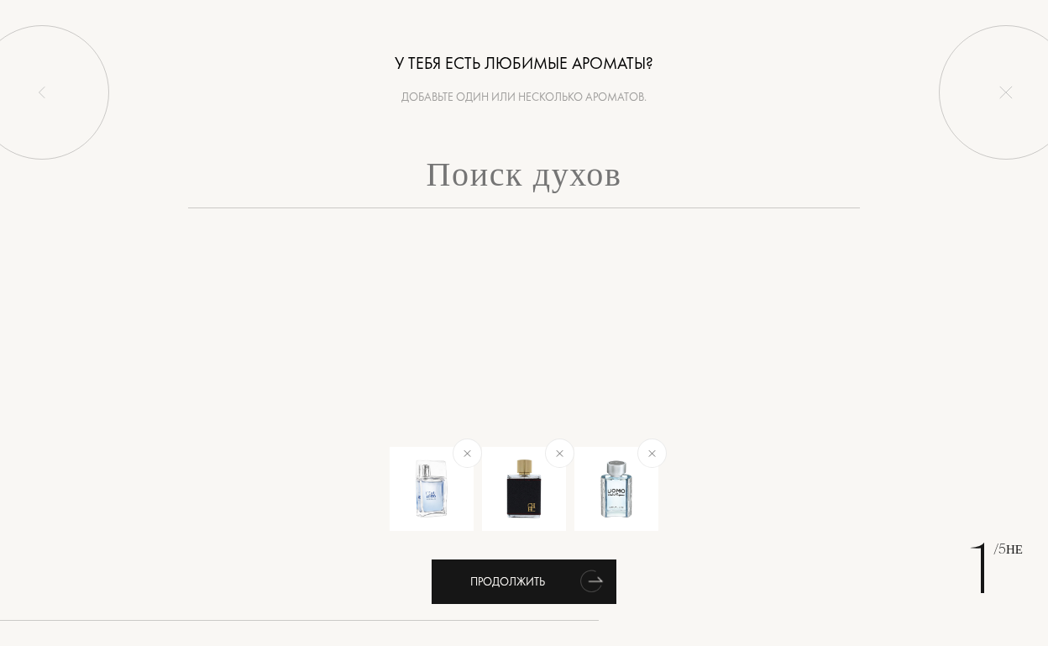
click at [570, 589] on div "Продолжить" at bounding box center [524, 581] width 185 height 45
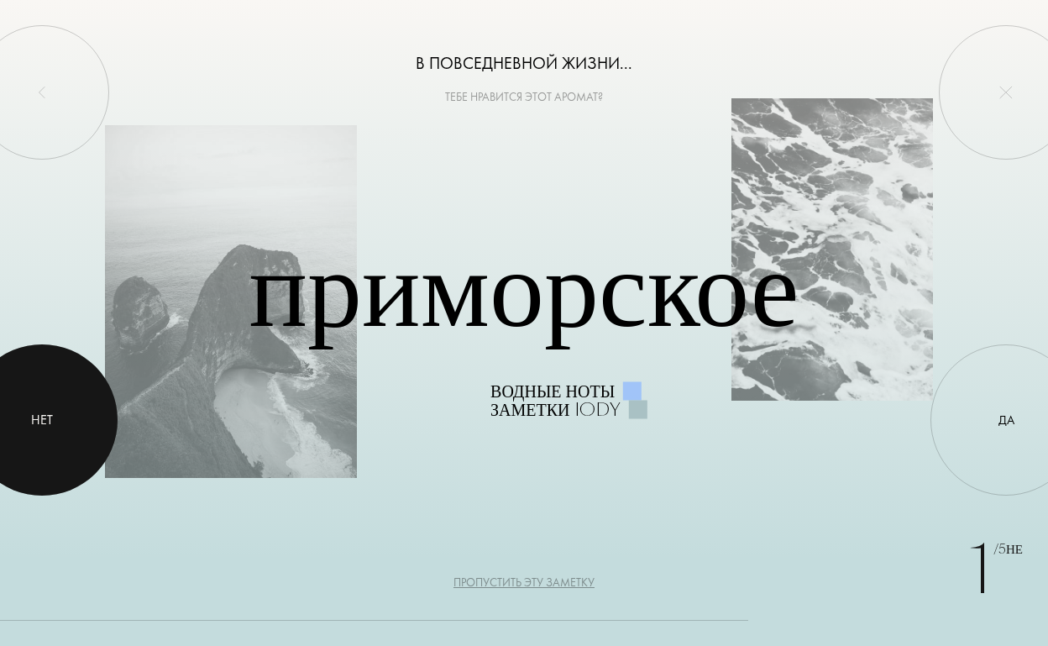
click at [71, 432] on div at bounding box center [41, 419] width 151 height 151
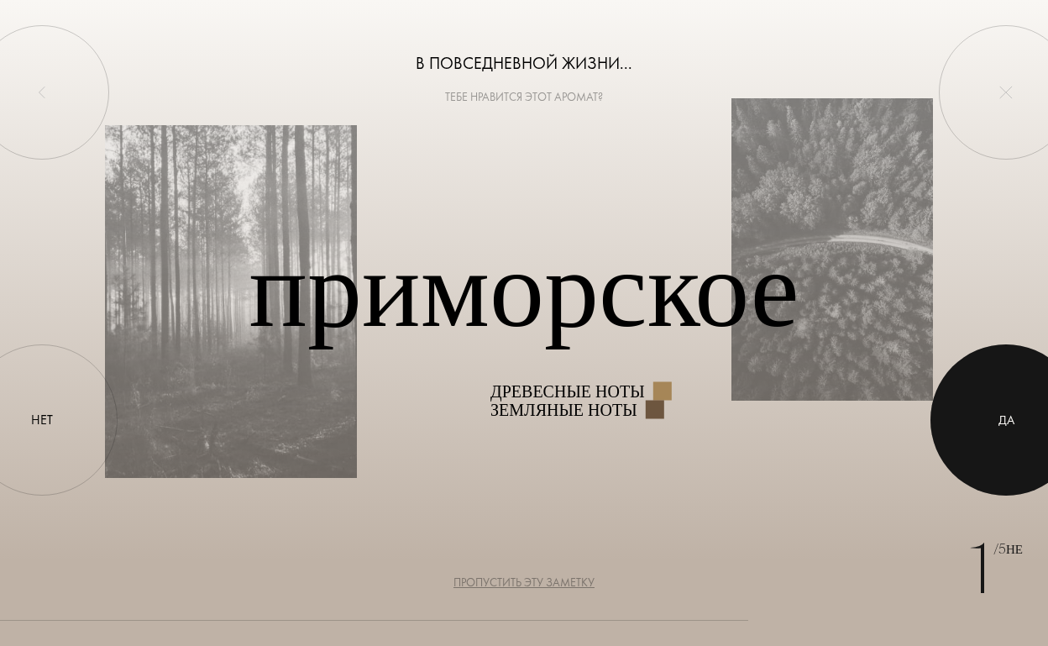
click at [956, 399] on div at bounding box center [1006, 419] width 151 height 151
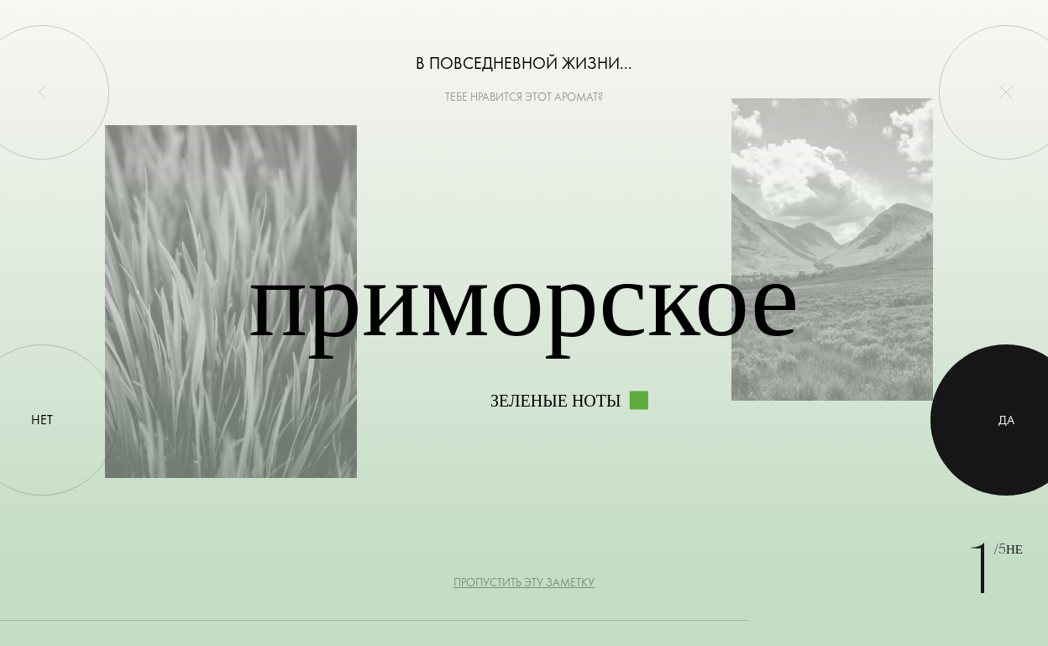
click at [981, 425] on div at bounding box center [1006, 419] width 151 height 151
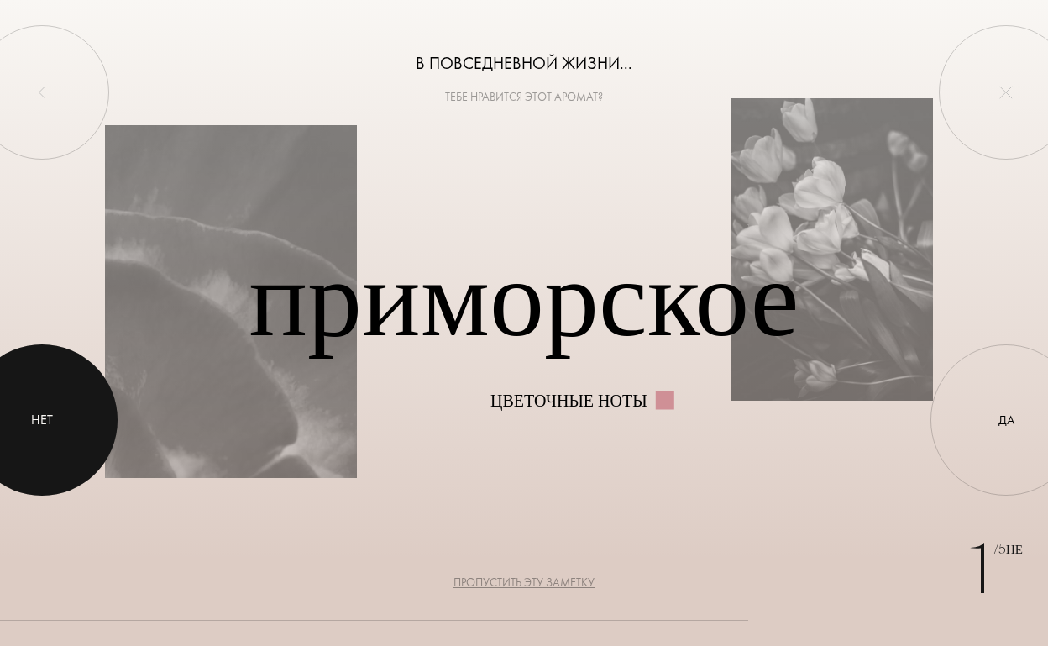
click at [61, 415] on div at bounding box center [41, 419] width 151 height 151
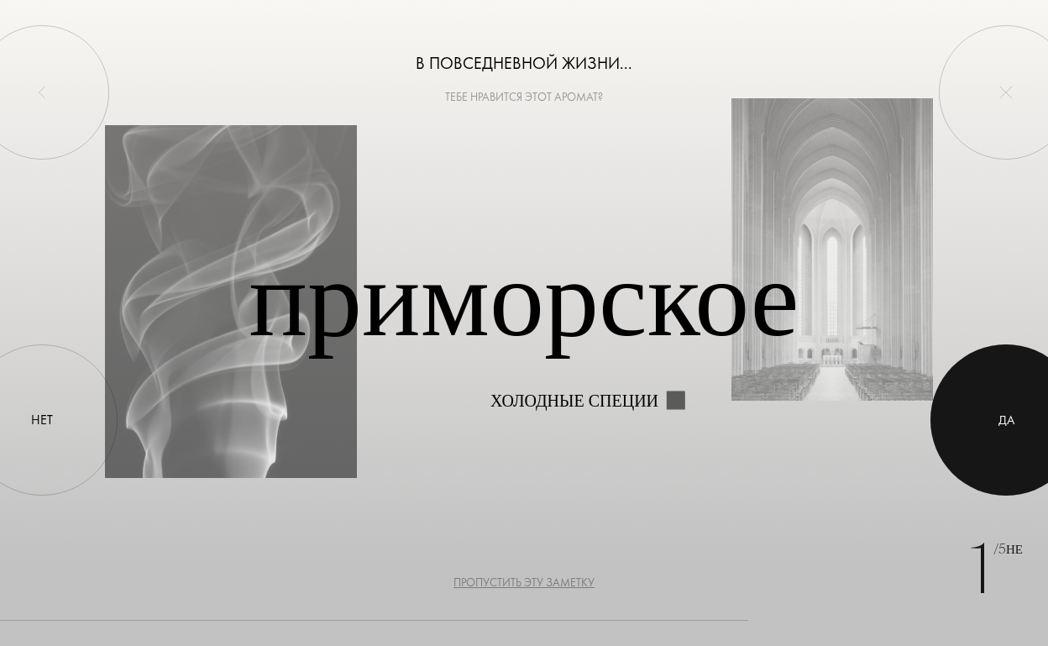
click at [1010, 460] on div at bounding box center [1006, 419] width 151 height 151
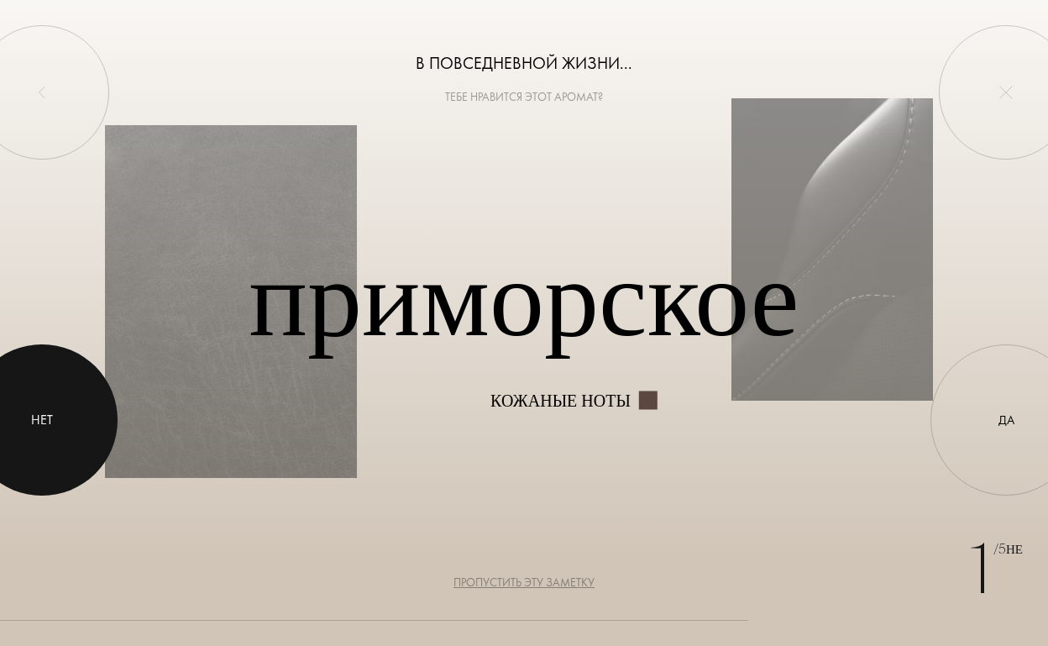
click at [34, 407] on div at bounding box center [41, 419] width 151 height 151
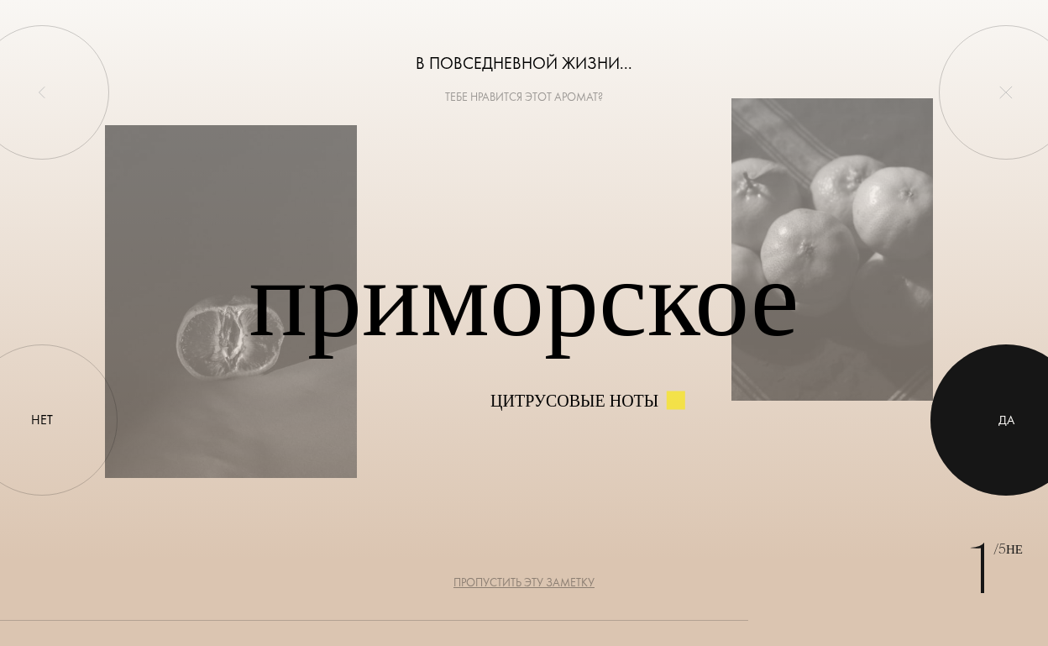
click at [1006, 386] on div at bounding box center [1006, 419] width 151 height 151
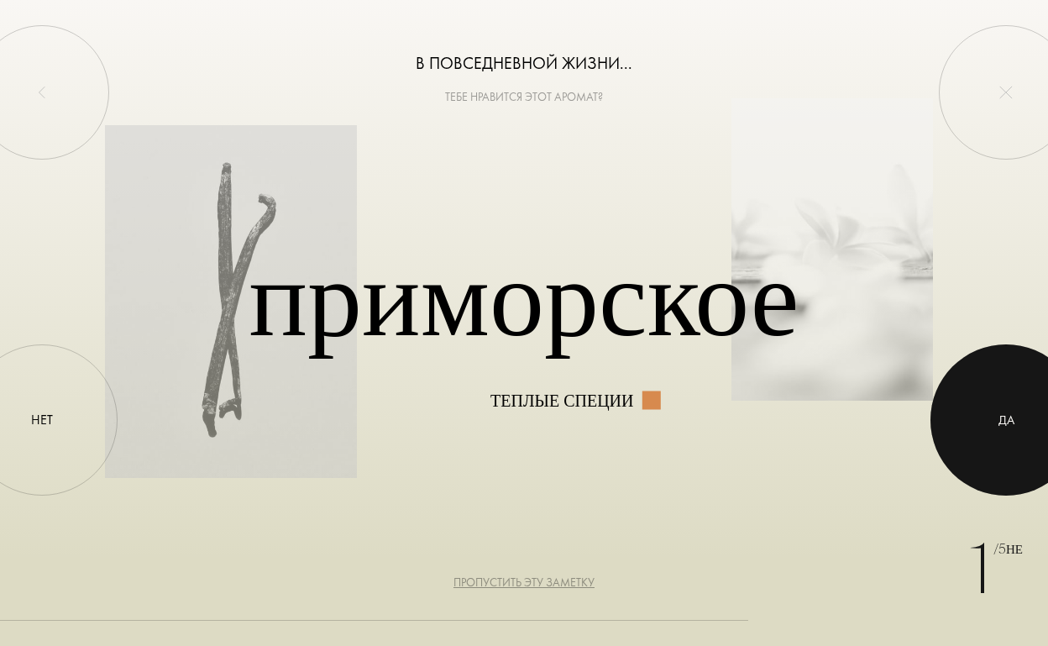
click at [961, 438] on div at bounding box center [1006, 419] width 151 height 151
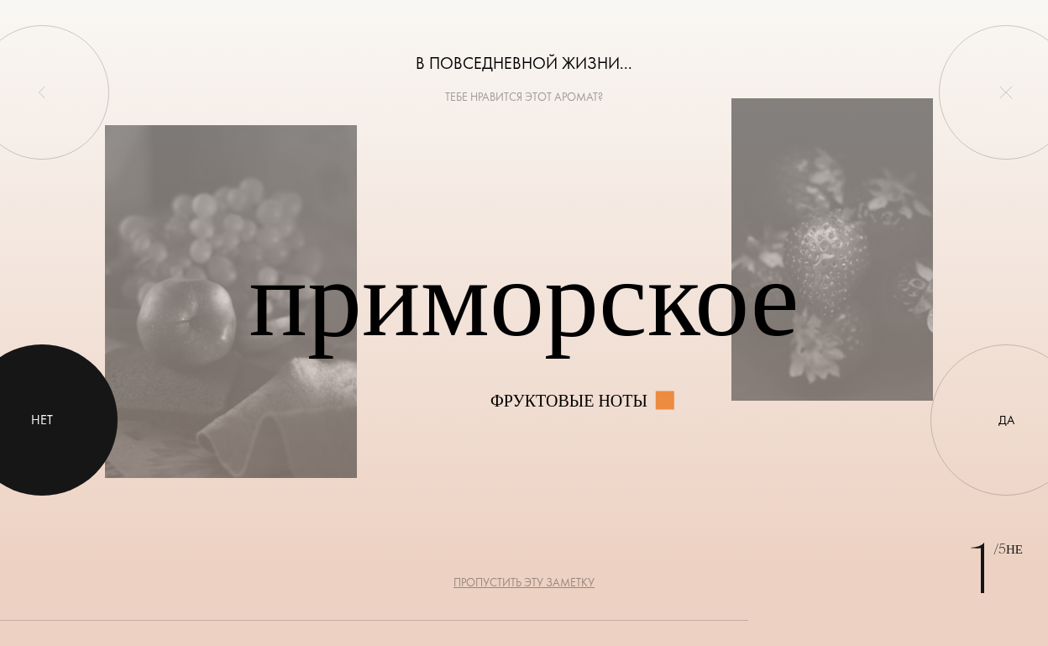
click at [44, 430] on div at bounding box center [41, 419] width 151 height 151
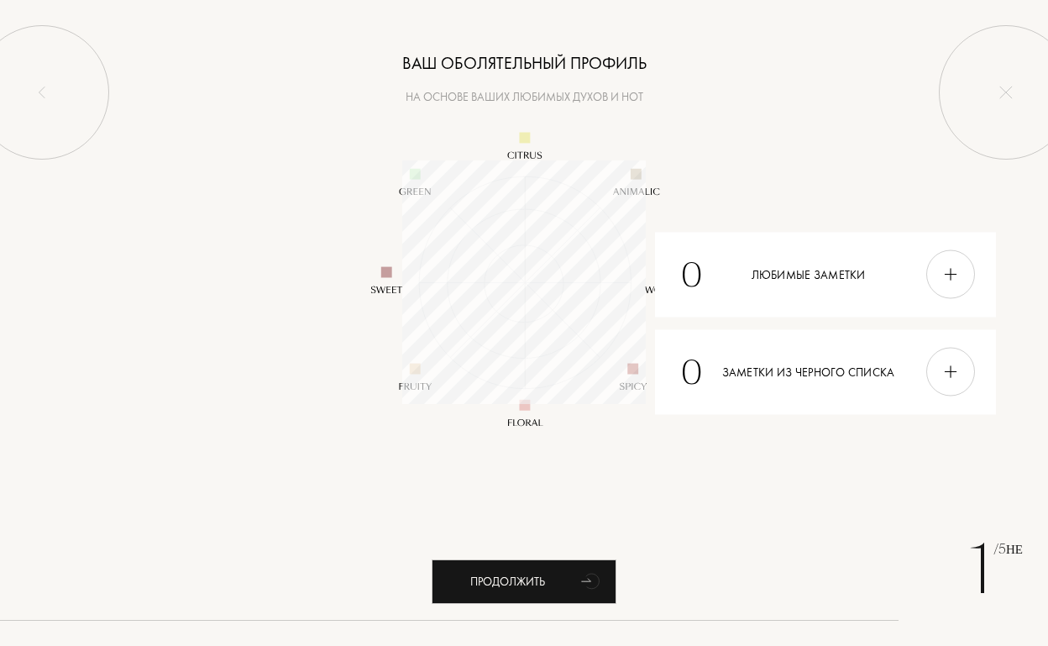
scroll to position [244, 244]
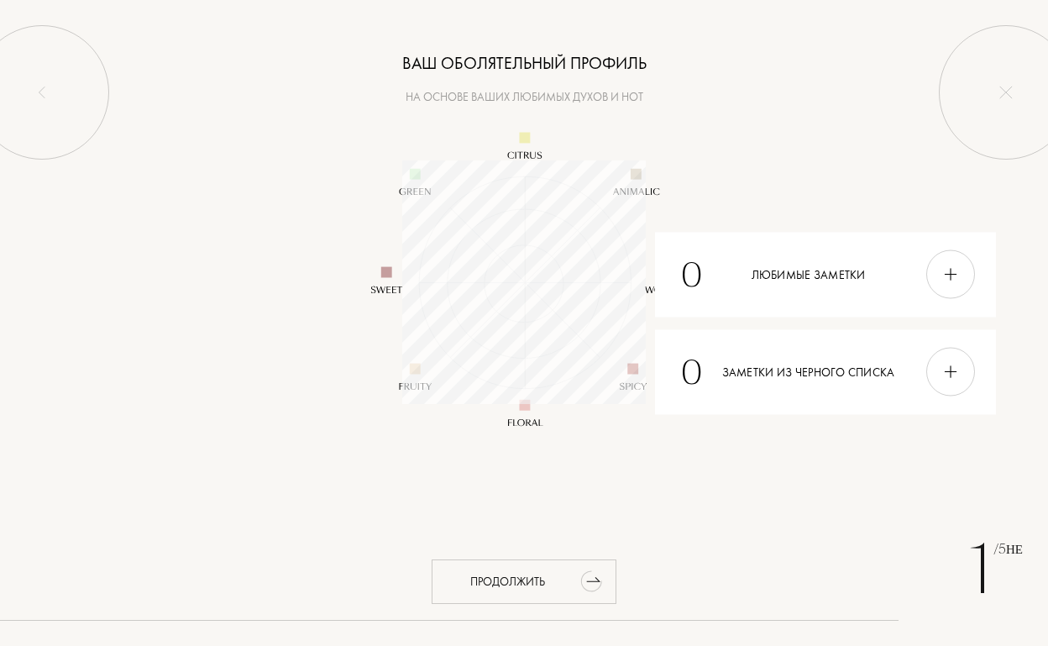
click at [538, 577] on div "Продолжить" at bounding box center [524, 581] width 185 height 45
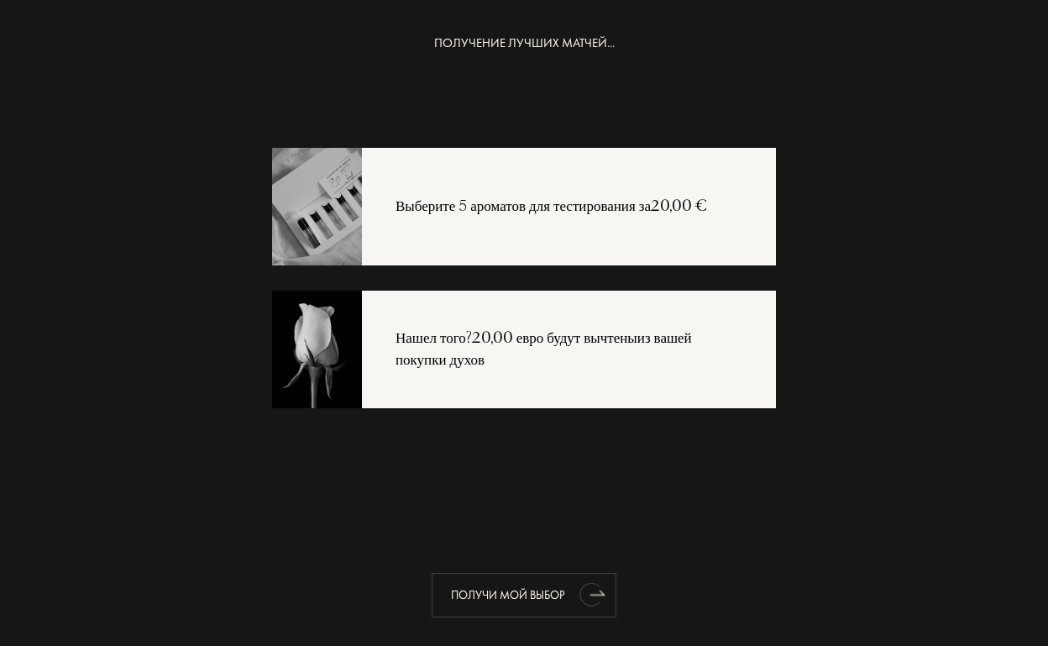
click at [529, 591] on div "ПОЛУЧИ МОЙ ВЫБОР" at bounding box center [524, 595] width 185 height 45
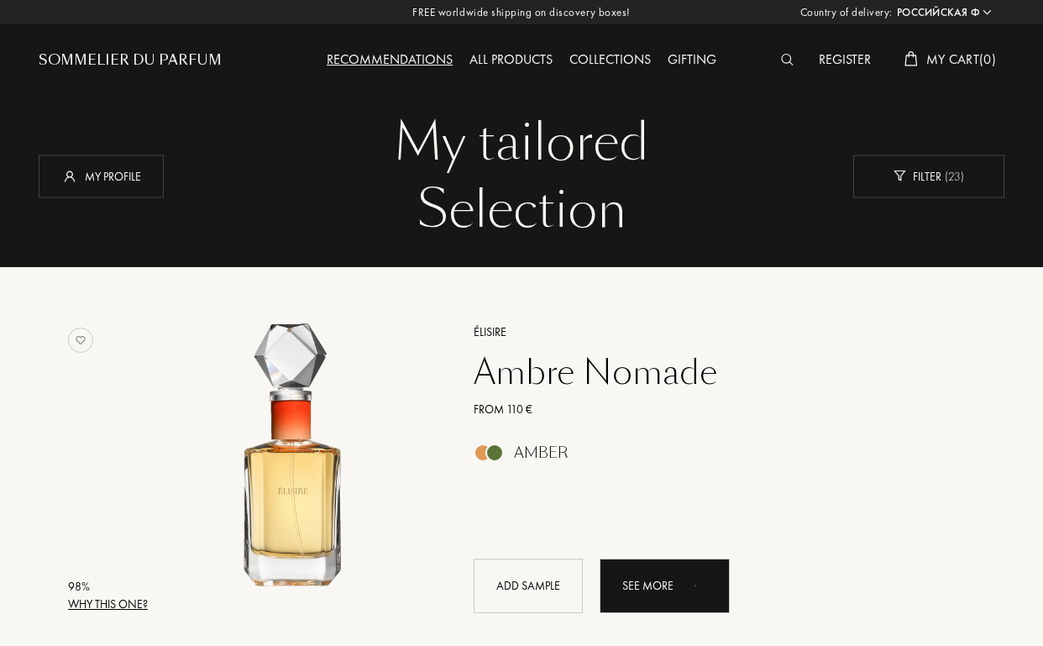
select select "RU"
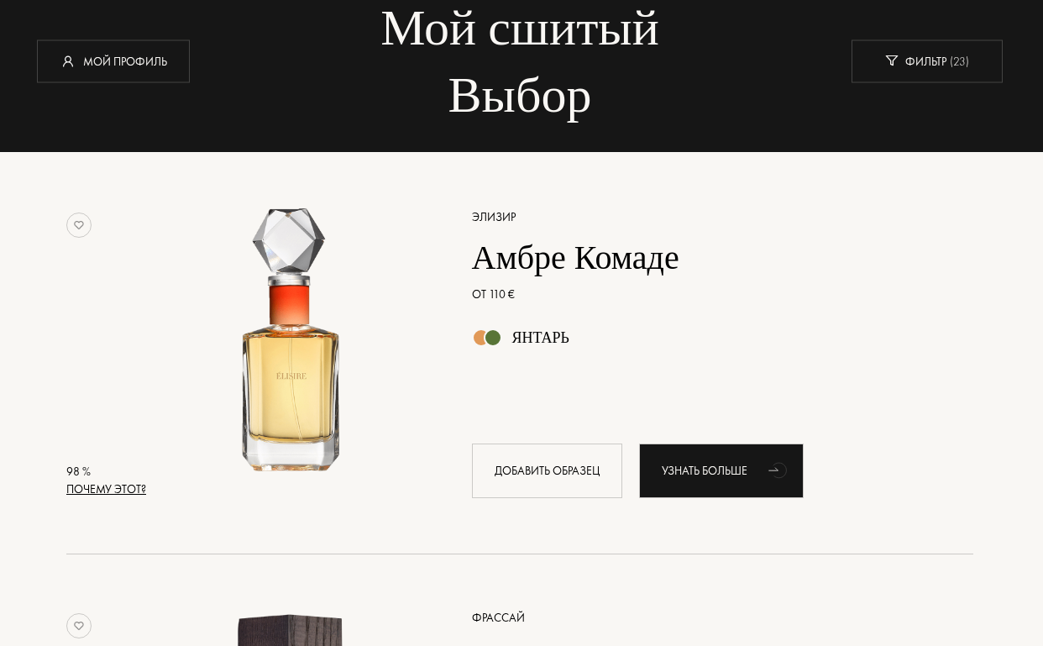
scroll to position [118, 2]
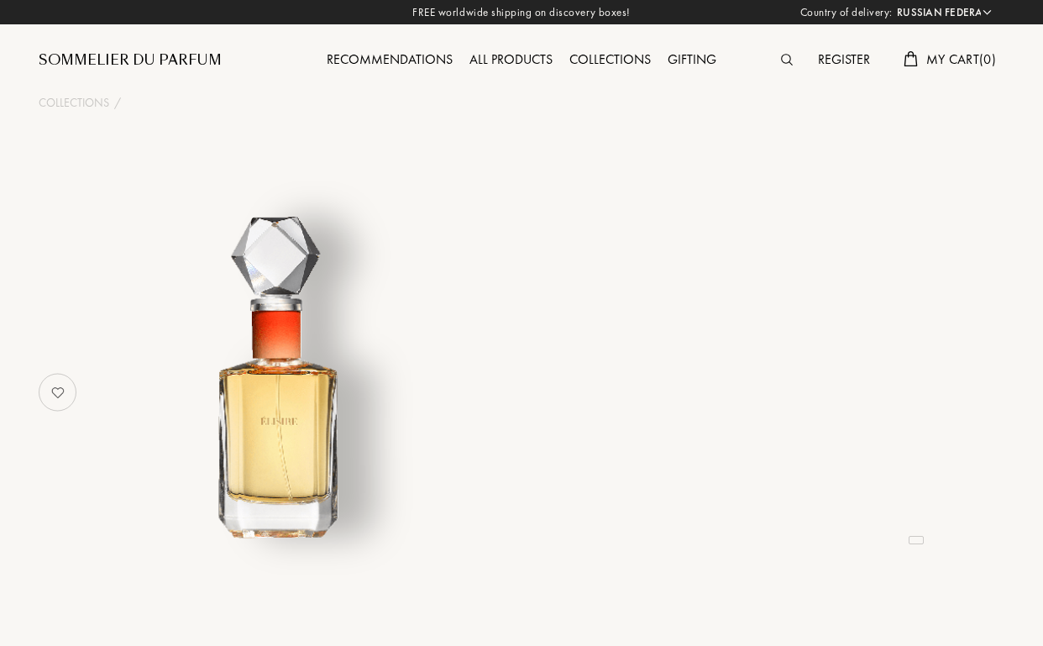
select select "RU"
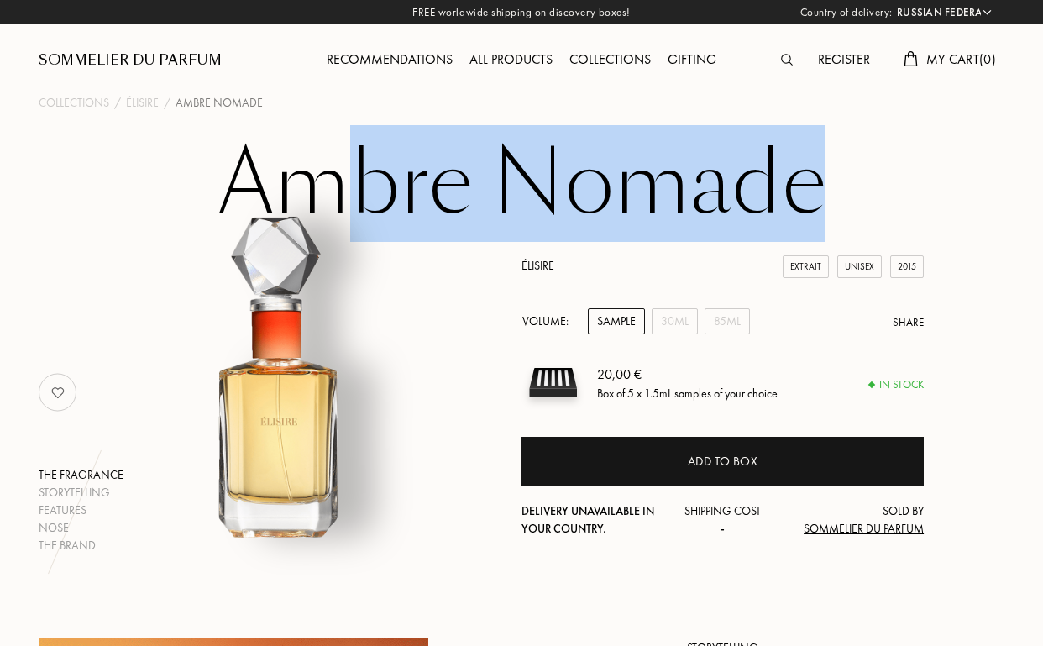
drag, startPoint x: 822, startPoint y: 176, endPoint x: 365, endPoint y: 154, distance: 457.5
click at [365, 154] on h1 "Ambre Nomade" at bounding box center [522, 184] width 840 height 92
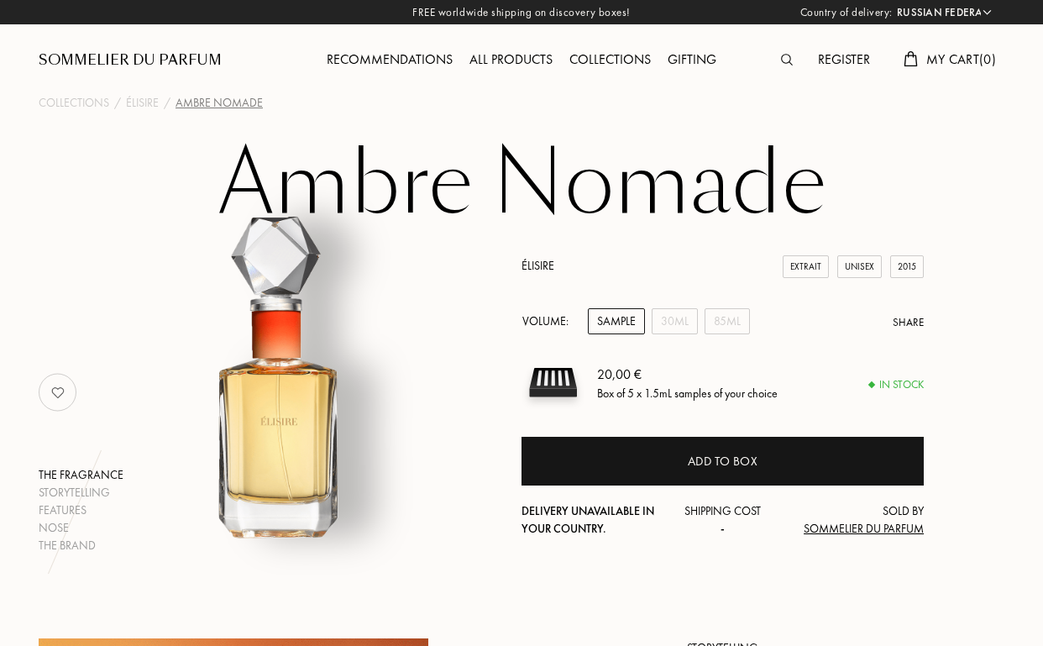
click at [373, 171] on h1 "Ambre Nomade" at bounding box center [522, 184] width 840 height 92
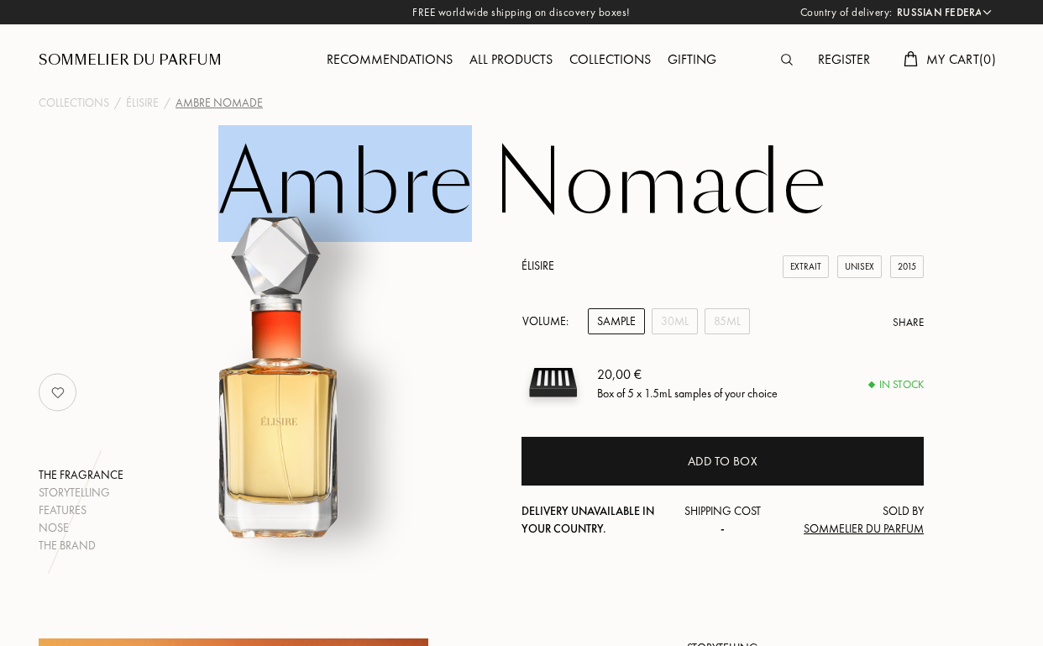
click at [373, 171] on h1 "Ambre Nomade" at bounding box center [522, 184] width 840 height 92
click at [194, 174] on h1 "Ambre Nomade" at bounding box center [522, 184] width 840 height 92
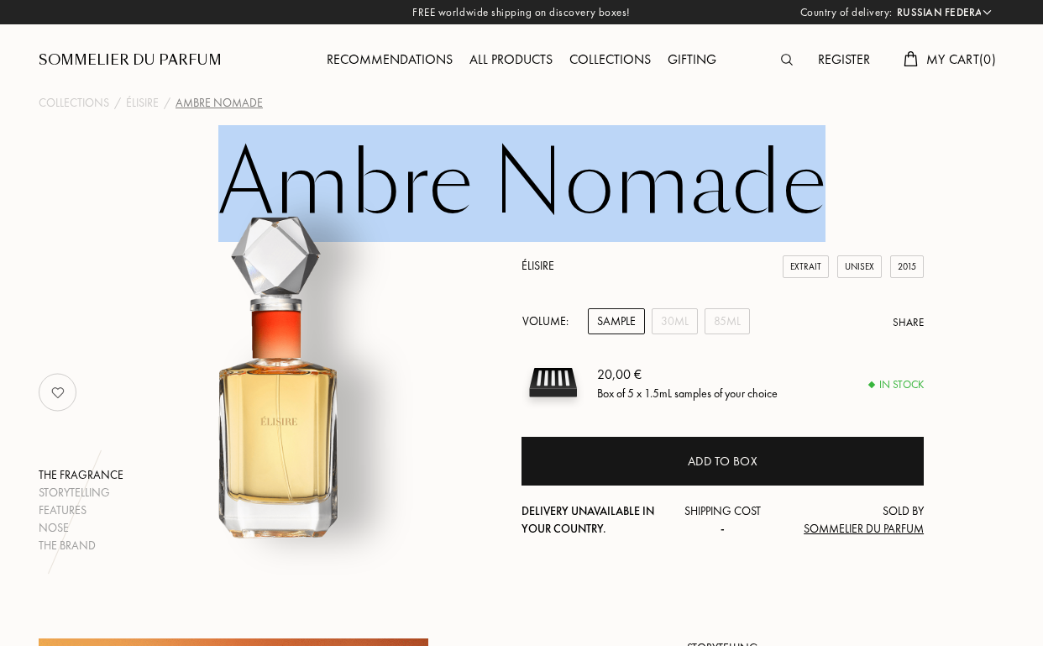
drag, startPoint x: 230, startPoint y: 170, endPoint x: 822, endPoint y: 198, distance: 592.1
click at [822, 198] on h1 "Ambre Nomade" at bounding box center [522, 184] width 840 height 92
copy h1 "Ambre Nomade"
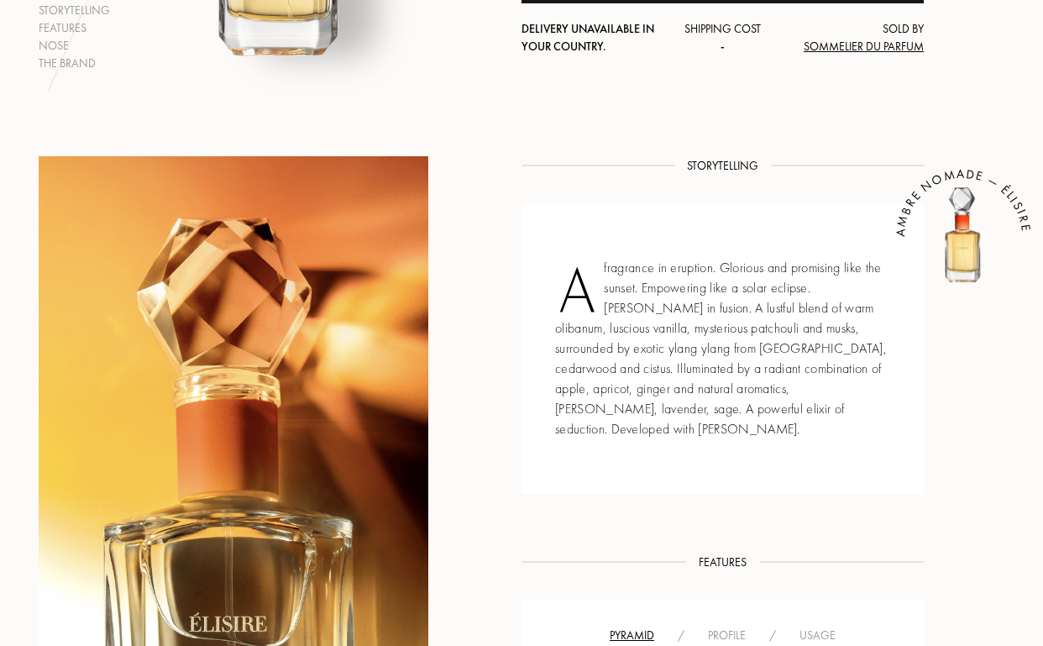
scroll to position [481, 0]
